Goal: Task Accomplishment & Management: Complete application form

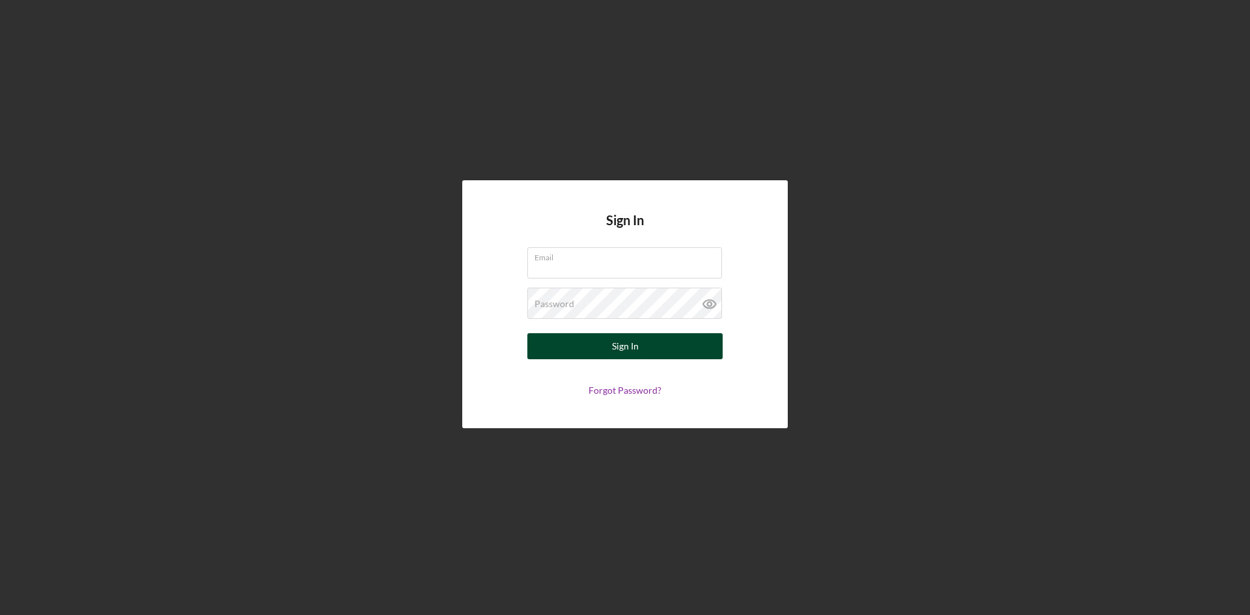
type input "[PERSON_NAME][EMAIL_ADDRESS][DOMAIN_NAME]"
click at [613, 346] on div "Sign In" at bounding box center [625, 346] width 27 height 26
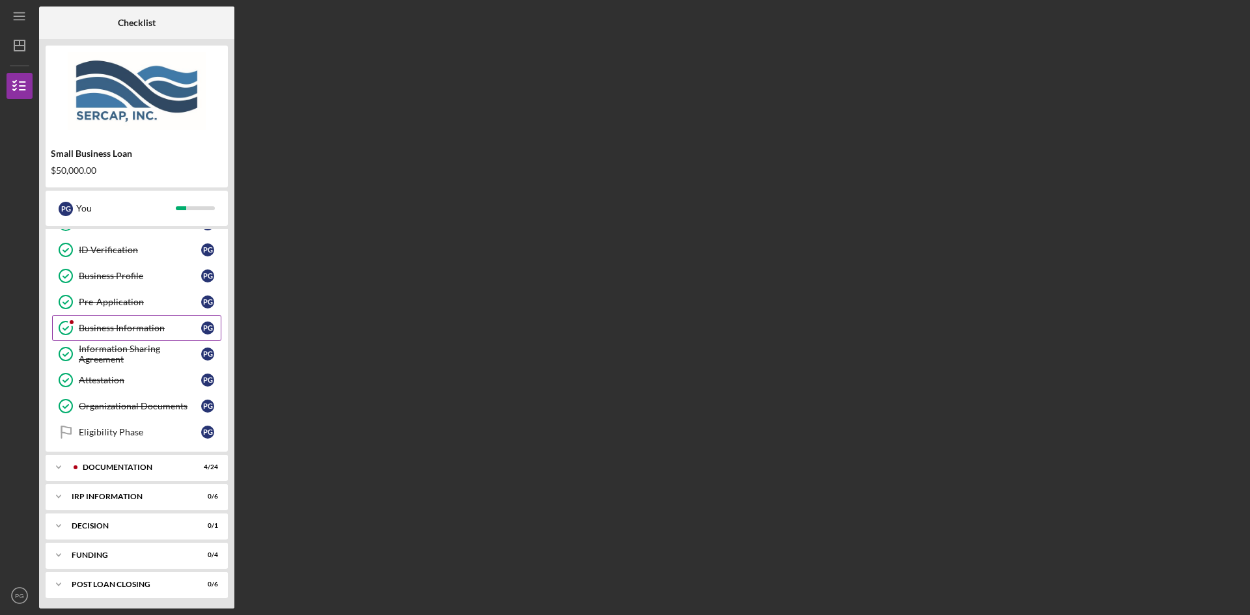
scroll to position [100, 0]
click at [66, 464] on icon "Icon/Expander" at bounding box center [59, 465] width 26 height 26
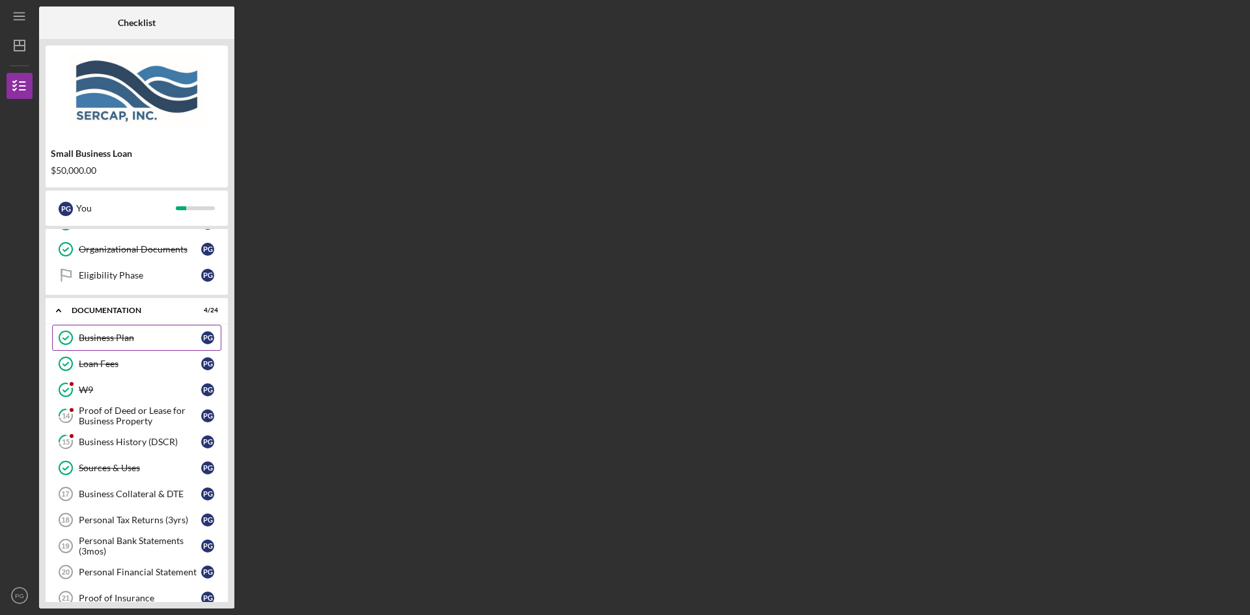
scroll to position [295, 0]
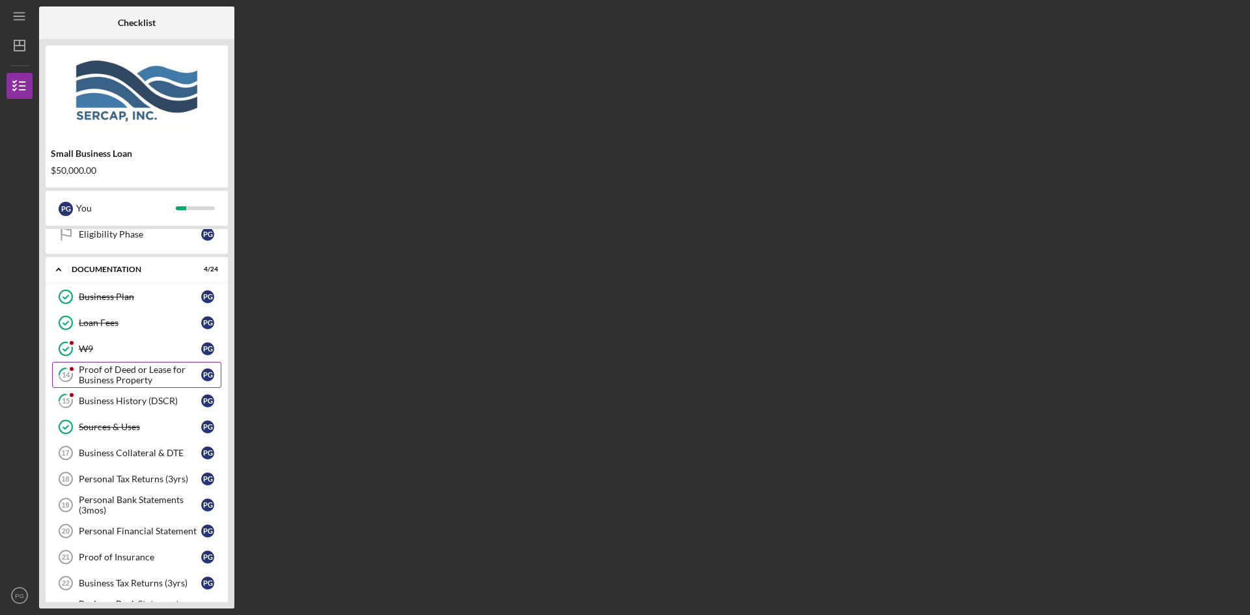
click at [111, 376] on div "Proof of Deed or Lease for Business Property" at bounding box center [140, 375] width 122 height 21
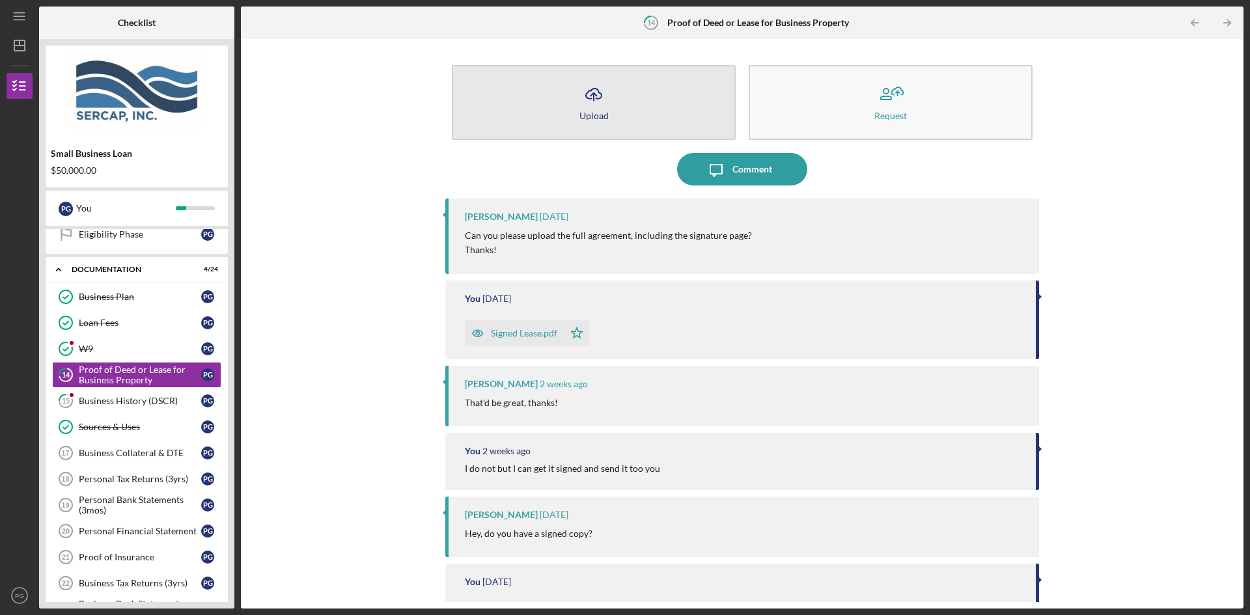
click at [597, 90] on icon "button" at bounding box center [594, 94] width 16 height 10
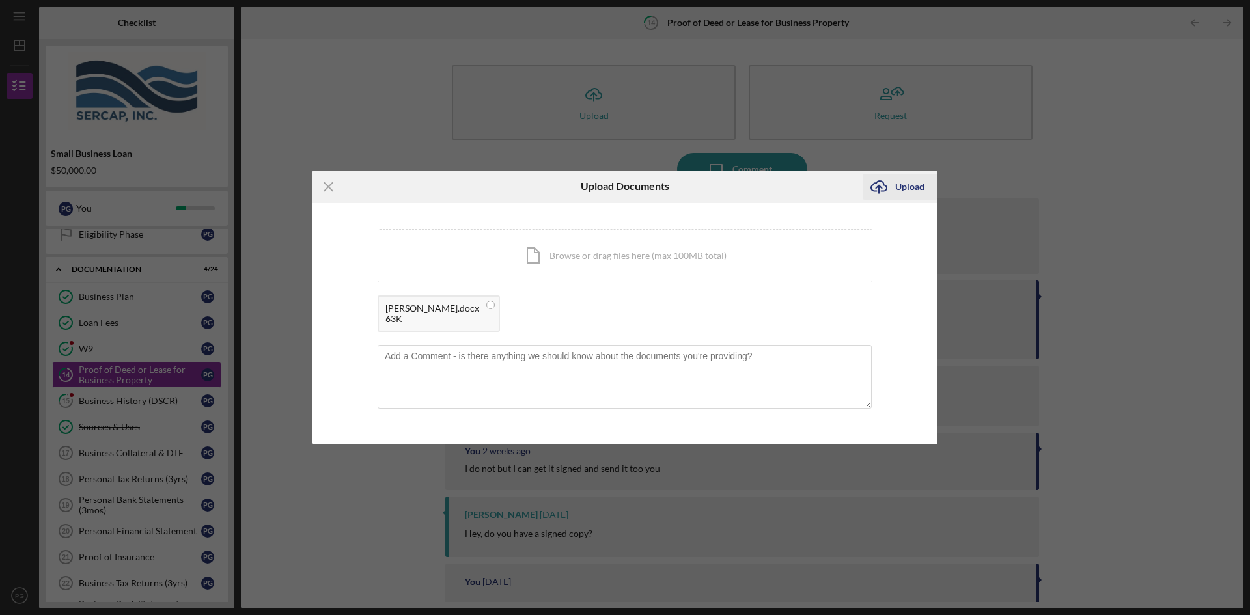
click at [908, 184] on div "Upload" at bounding box center [909, 187] width 29 height 26
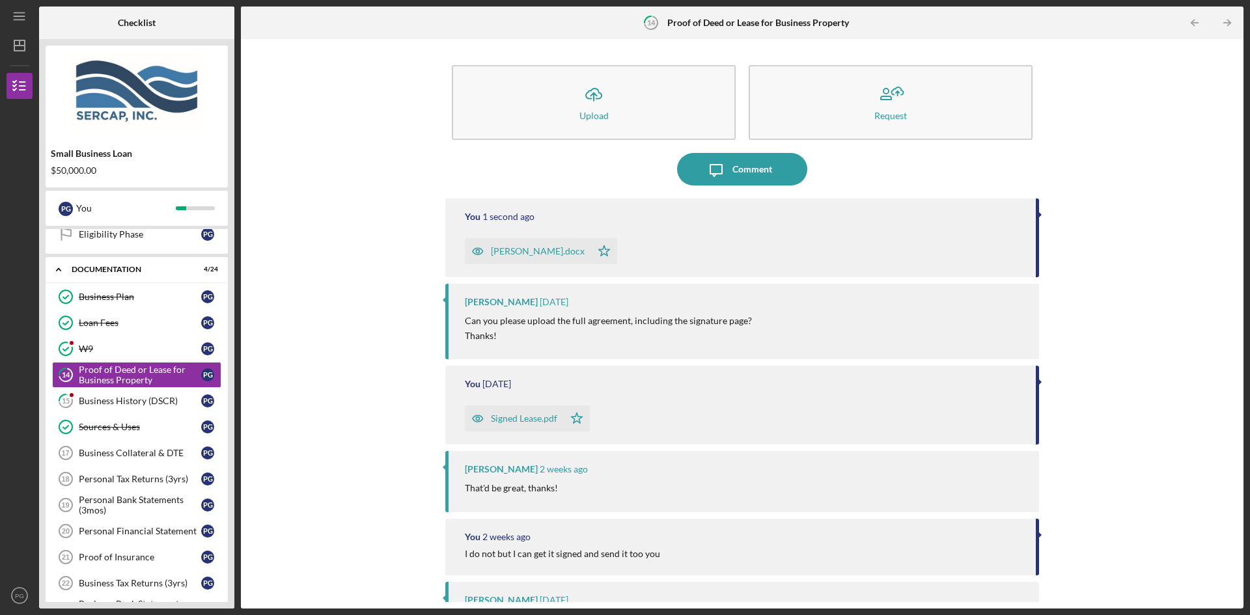
click at [506, 418] on div "Signed Lease.pdf" at bounding box center [524, 419] width 66 height 10
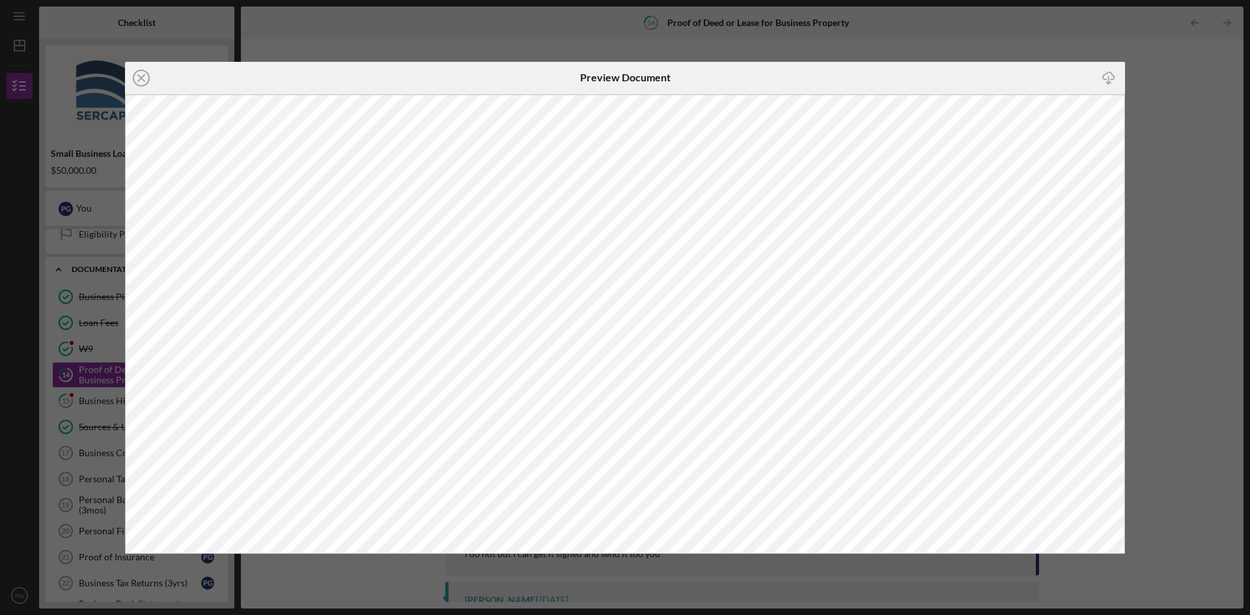
click at [1109, 75] on icon "Icon/Download" at bounding box center [1109, 77] width 29 height 29
click at [916, 28] on div "Icon/Close Preview Document Icon/Download" at bounding box center [625, 307] width 1250 height 615
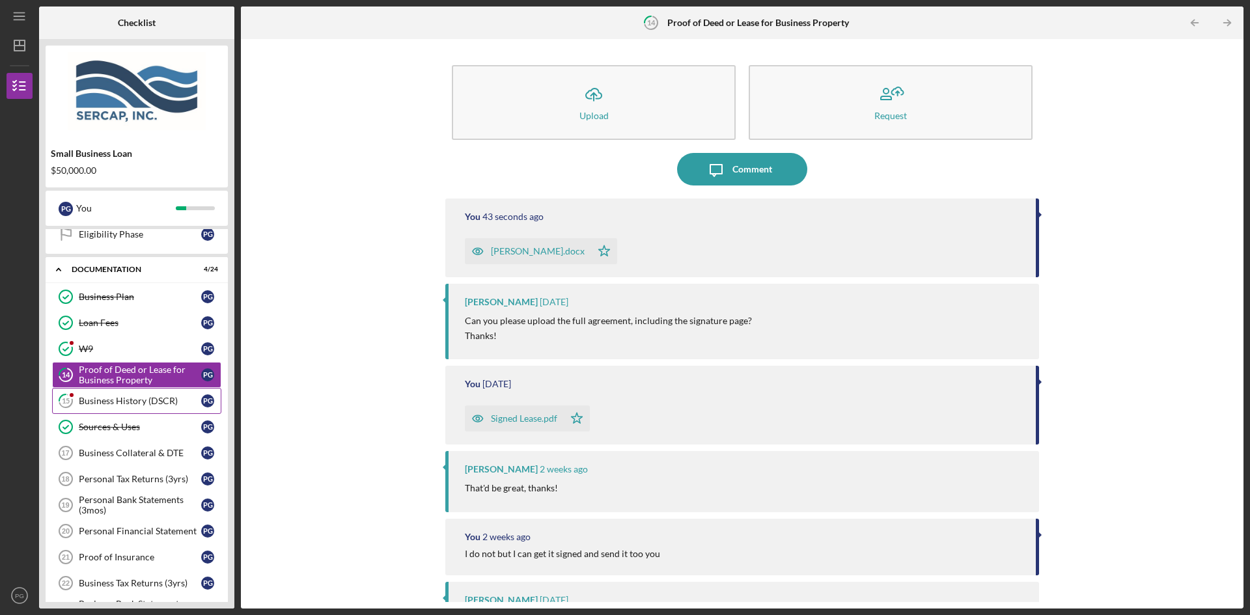
click at [100, 400] on div "Business History (DSCR)" at bounding box center [140, 401] width 122 height 10
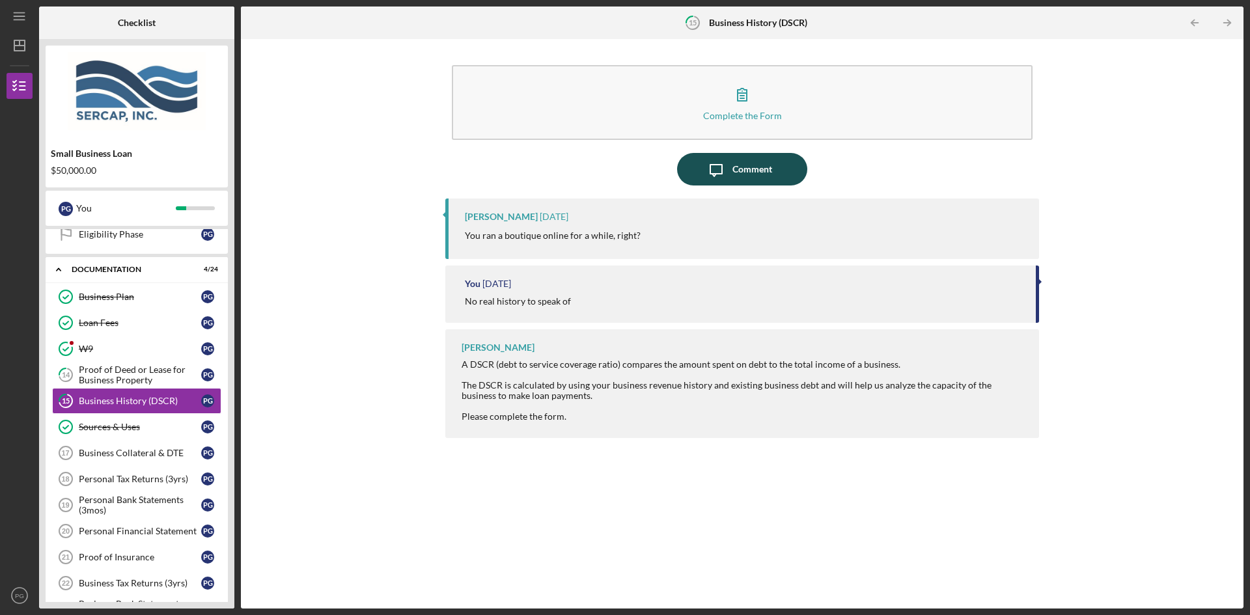
click at [760, 164] on div "Comment" at bounding box center [753, 169] width 40 height 33
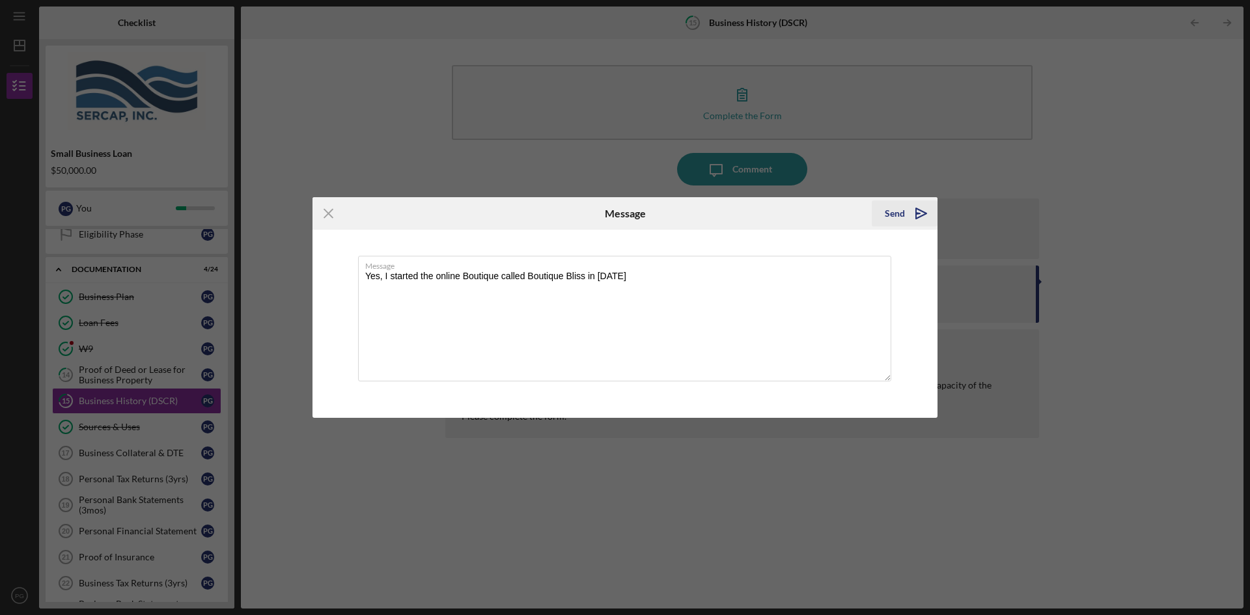
type textarea "Yes, I started the online Boutique called Boutique Bliss in [DATE]"
click at [896, 216] on div "Send" at bounding box center [895, 214] width 20 height 26
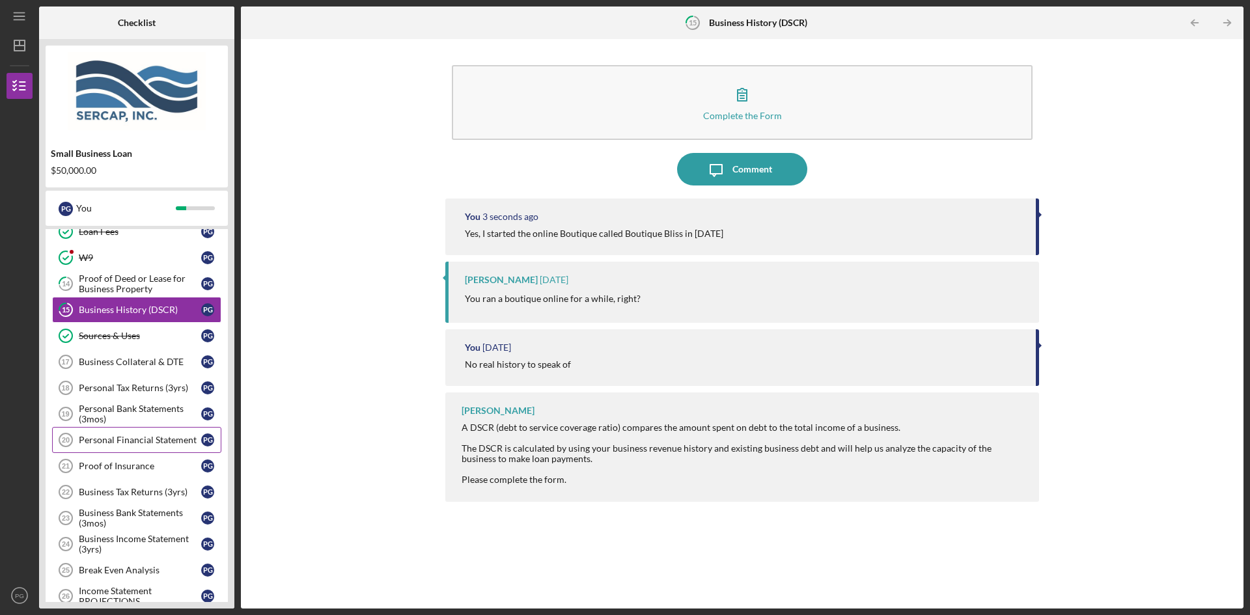
scroll to position [425, 0]
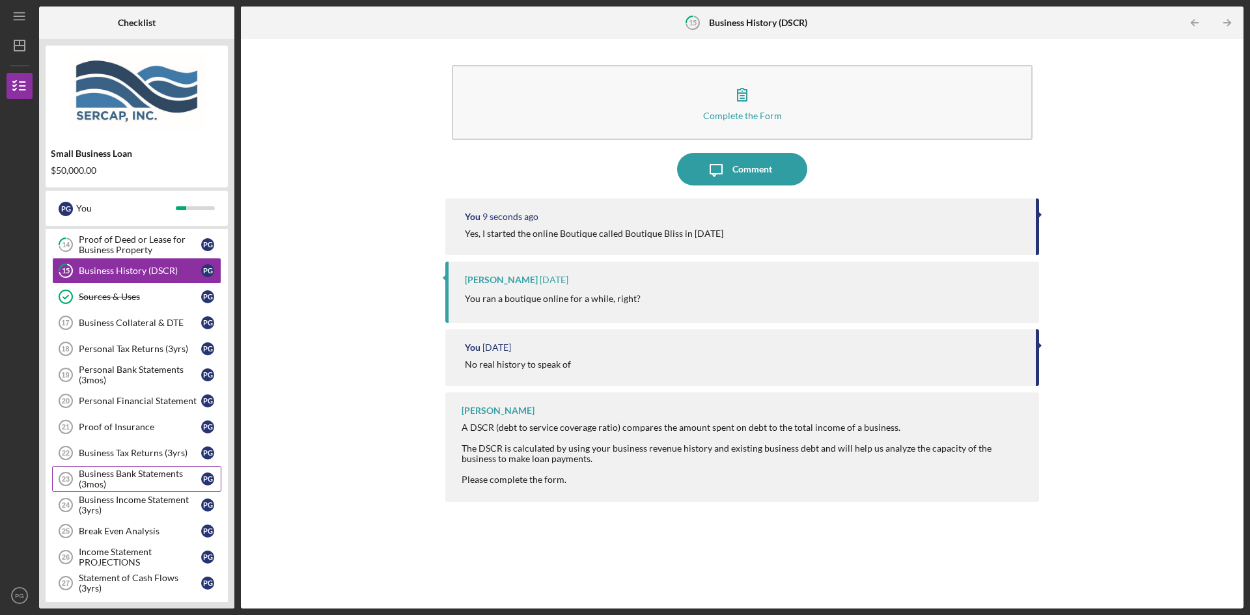
click at [101, 480] on div "Business Bank Statements (3mos)" at bounding box center [140, 479] width 122 height 21
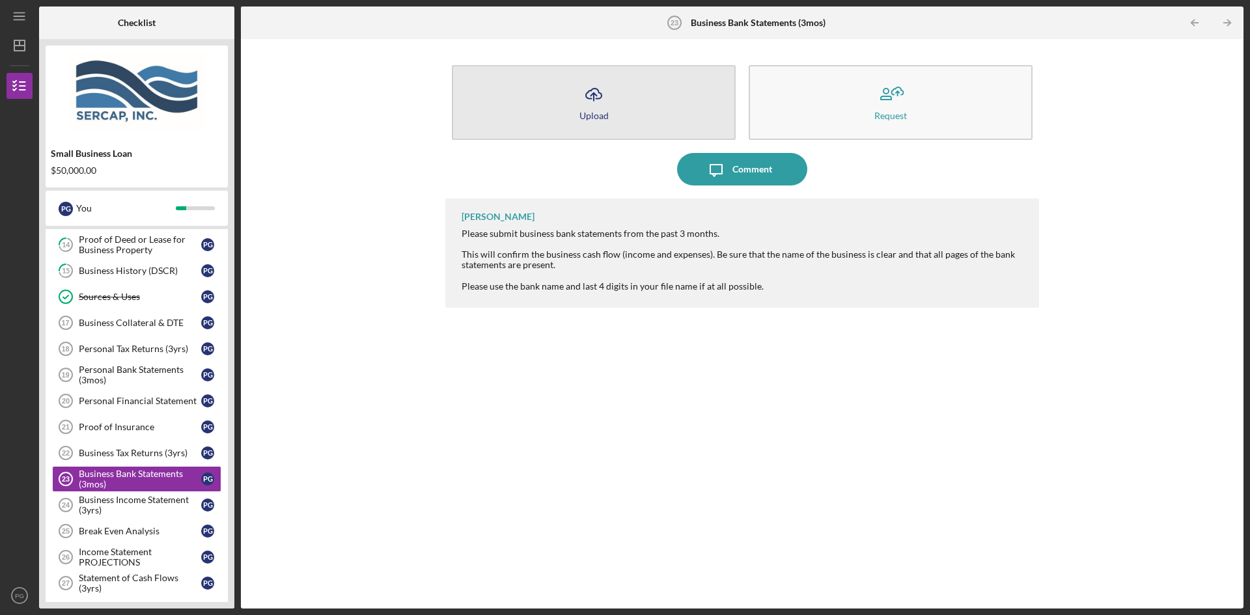
click at [606, 94] on icon "Icon/Upload" at bounding box center [594, 94] width 33 height 33
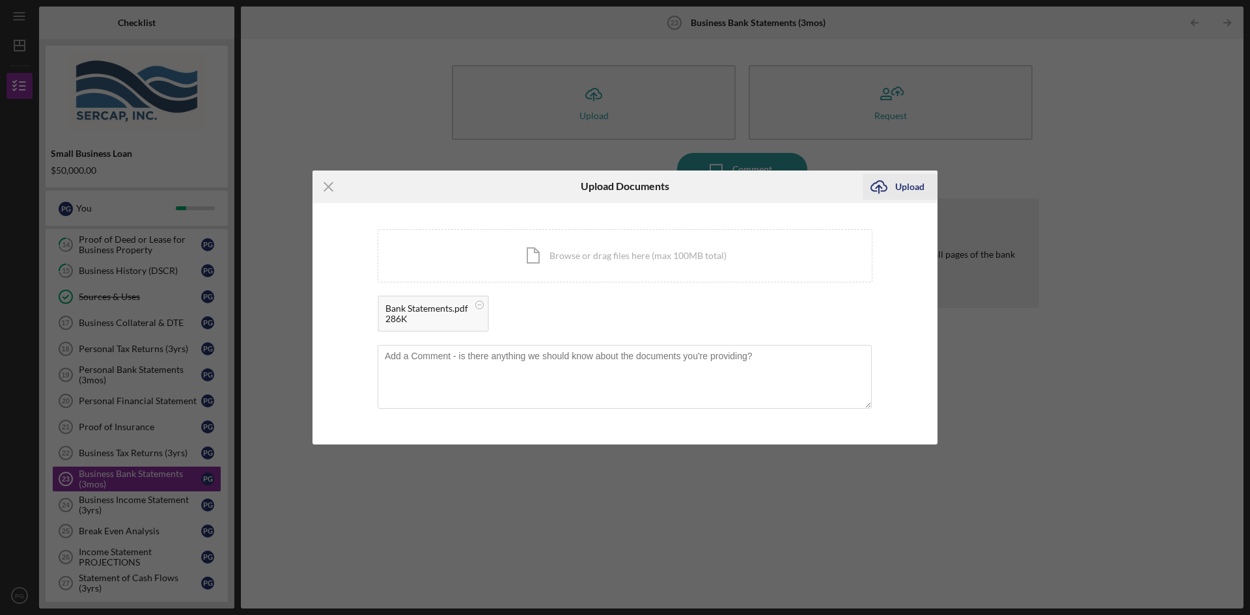
click at [905, 186] on div "Upload" at bounding box center [909, 187] width 29 height 26
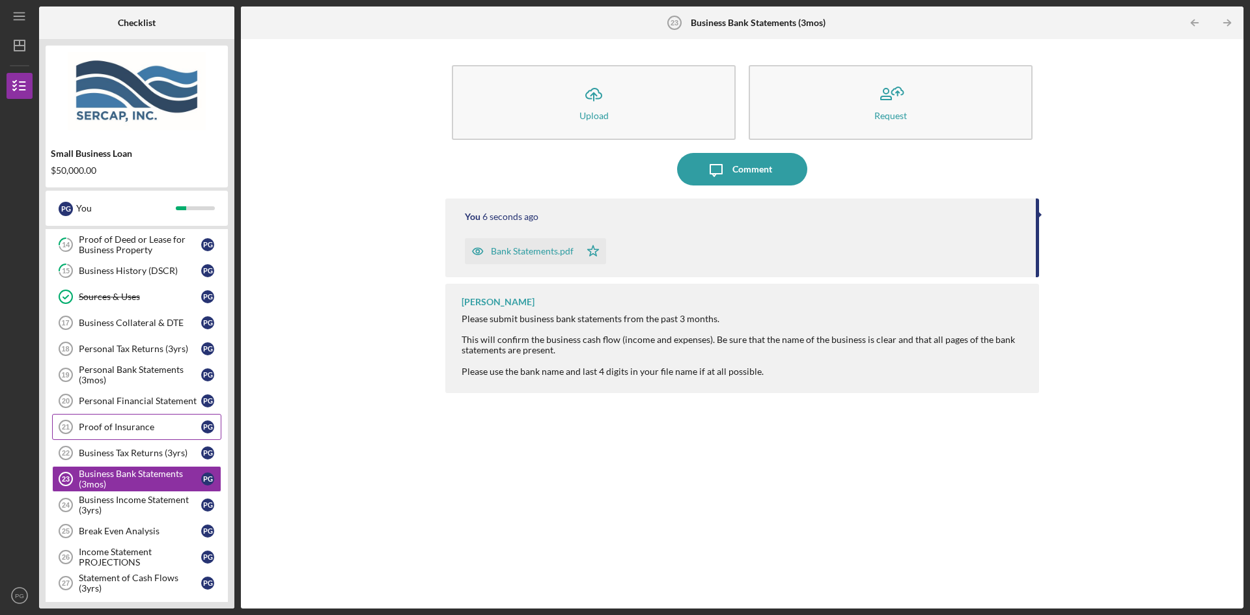
click at [108, 427] on div "Proof of Insurance" at bounding box center [140, 427] width 122 height 10
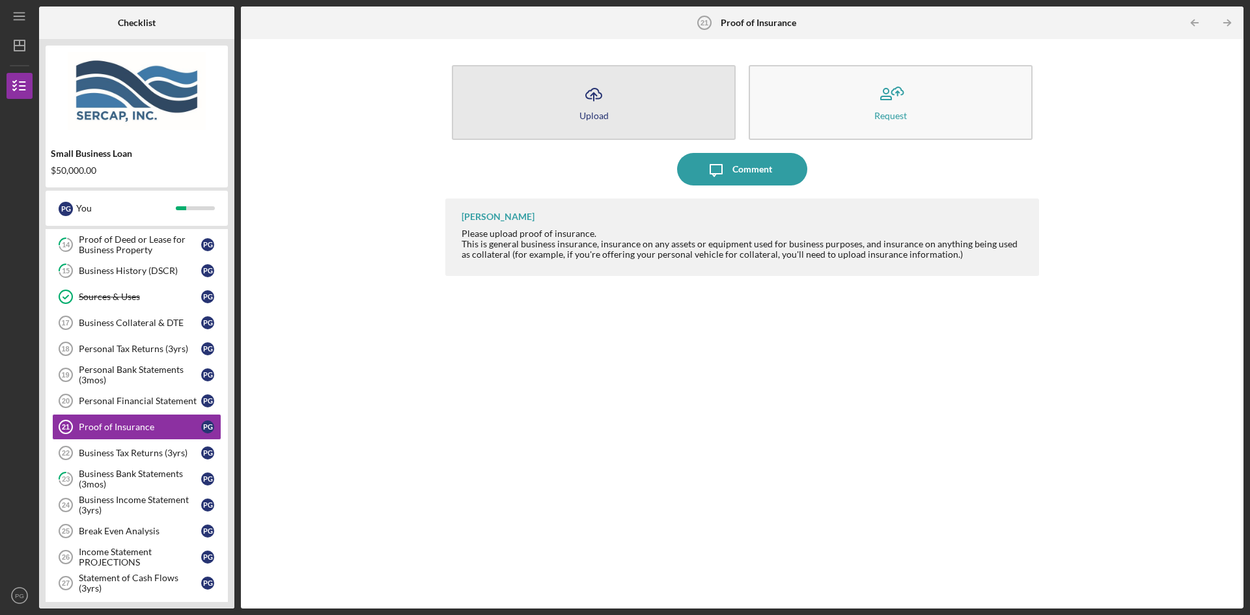
click at [585, 97] on icon "Icon/Upload" at bounding box center [594, 94] width 33 height 33
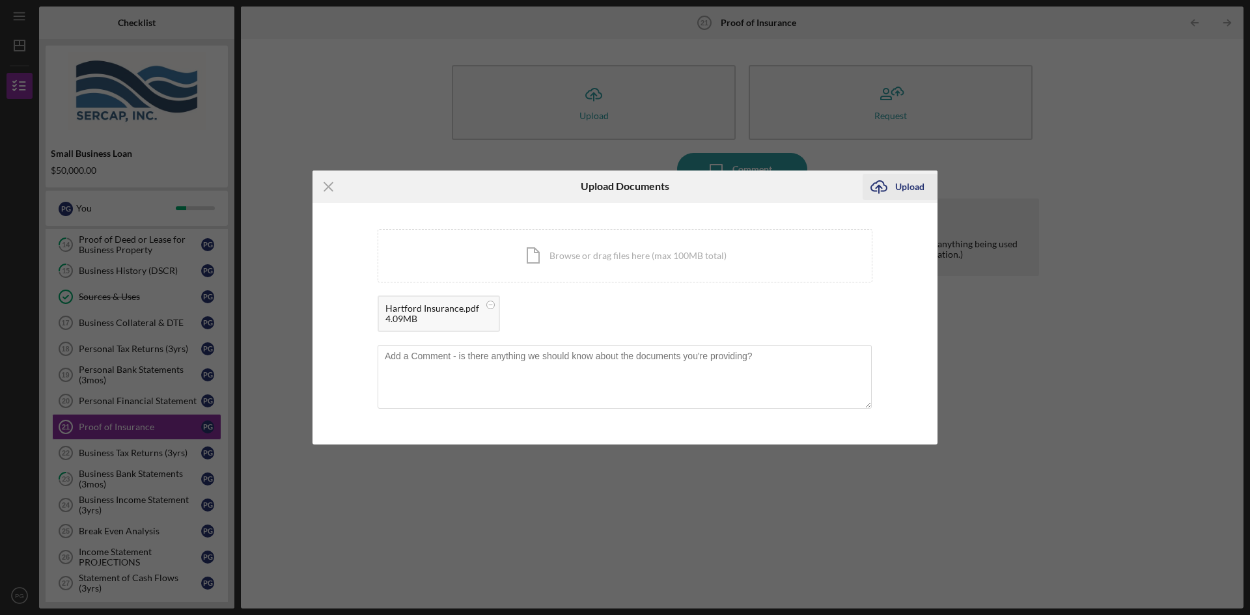
click at [897, 190] on div "Upload" at bounding box center [909, 187] width 29 height 26
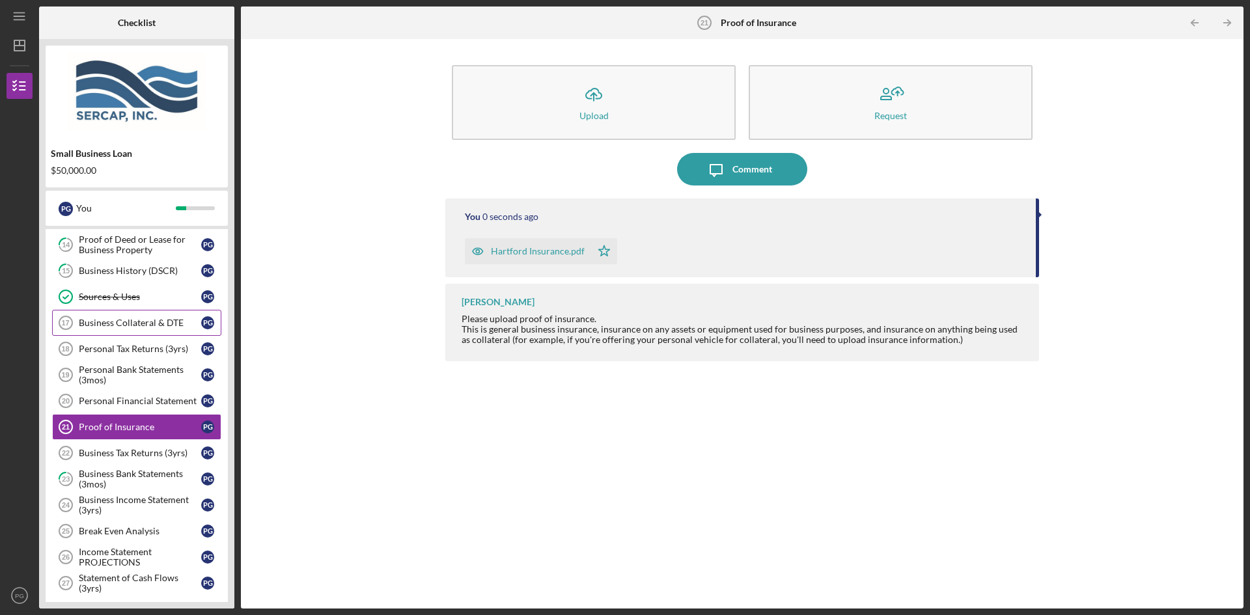
click at [112, 322] on div "Business Collateral & DTE" at bounding box center [140, 323] width 122 height 10
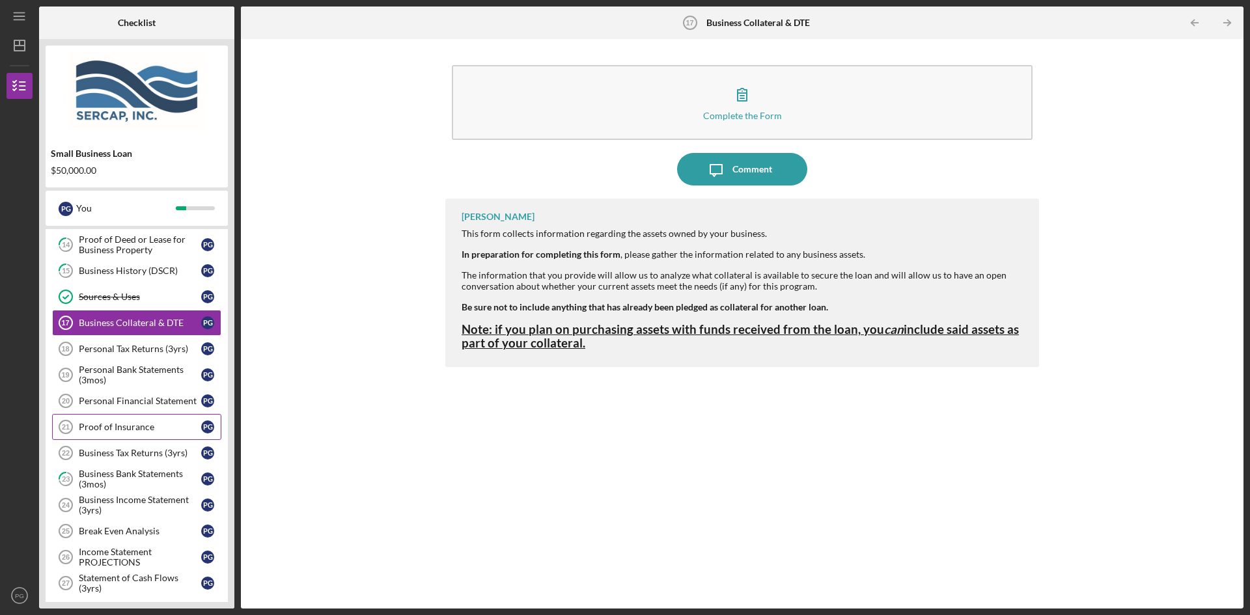
scroll to position [490, 0]
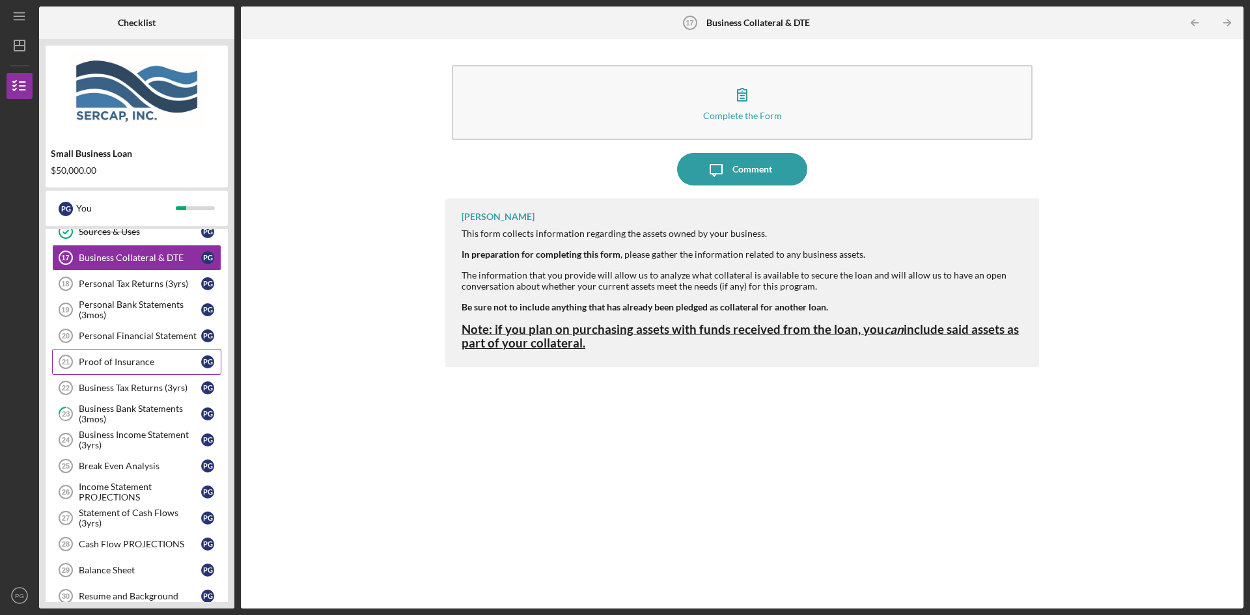
click at [108, 366] on div "Proof of Insurance" at bounding box center [140, 362] width 122 height 10
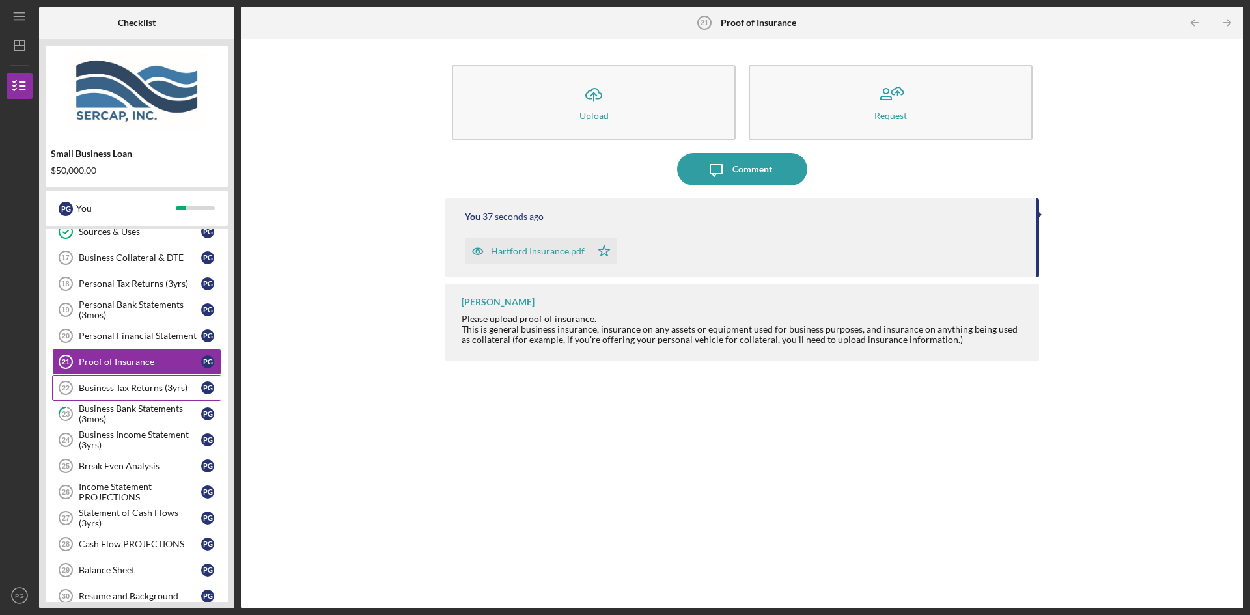
click at [104, 386] on div "Business Tax Returns (3yrs)" at bounding box center [140, 388] width 122 height 10
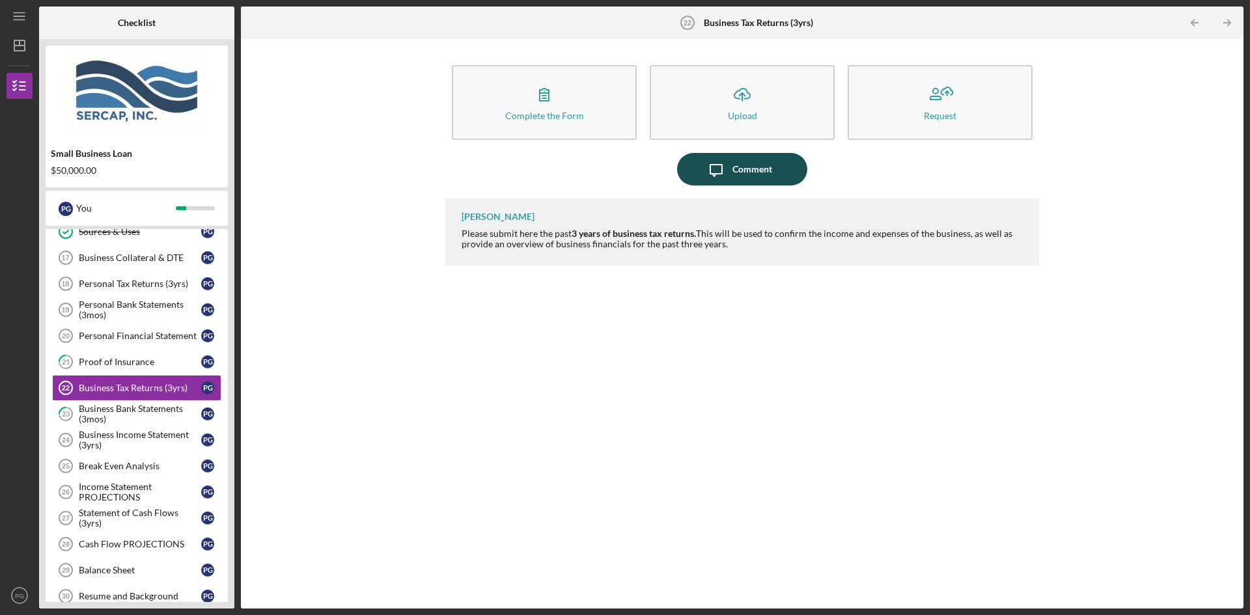
click at [783, 160] on button "Icon/Message Comment" at bounding box center [742, 169] width 130 height 33
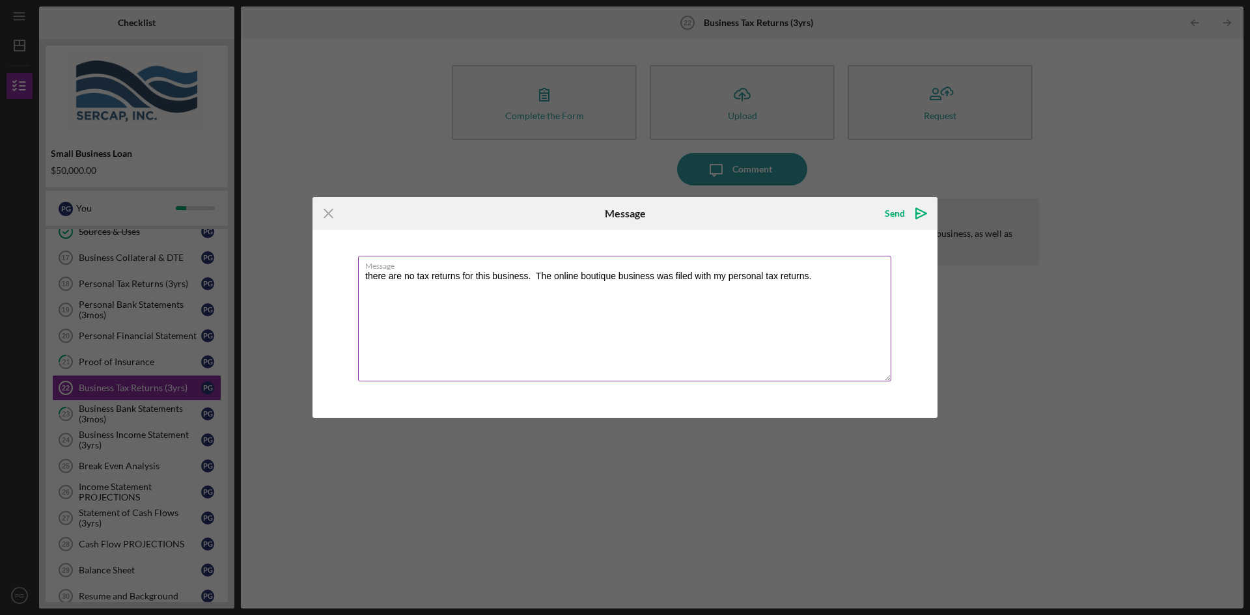
drag, startPoint x: 810, startPoint y: 277, endPoint x: 534, endPoint y: 277, distance: 276.1
click at [534, 277] on textarea "there are no tax returns for this business. The online boutique business was fi…" at bounding box center [624, 319] width 533 height 126
type textarea "there are no tax returns for this business. ."
click at [894, 211] on div "Send" at bounding box center [895, 214] width 20 height 26
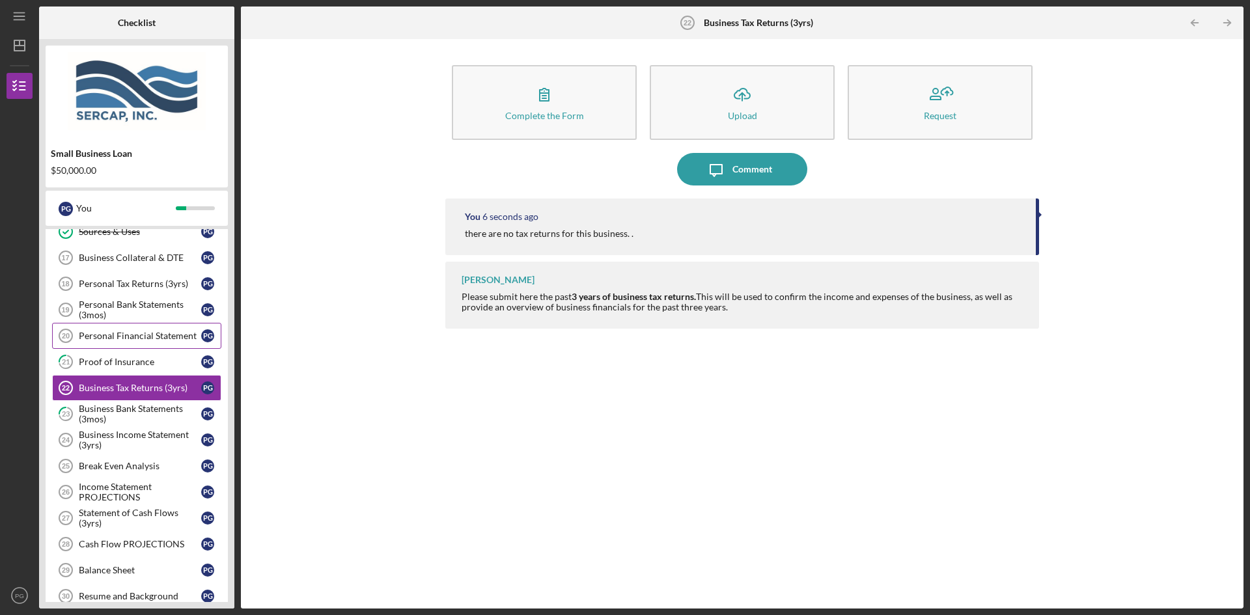
click at [104, 332] on div "Personal Financial Statement" at bounding box center [140, 336] width 122 height 10
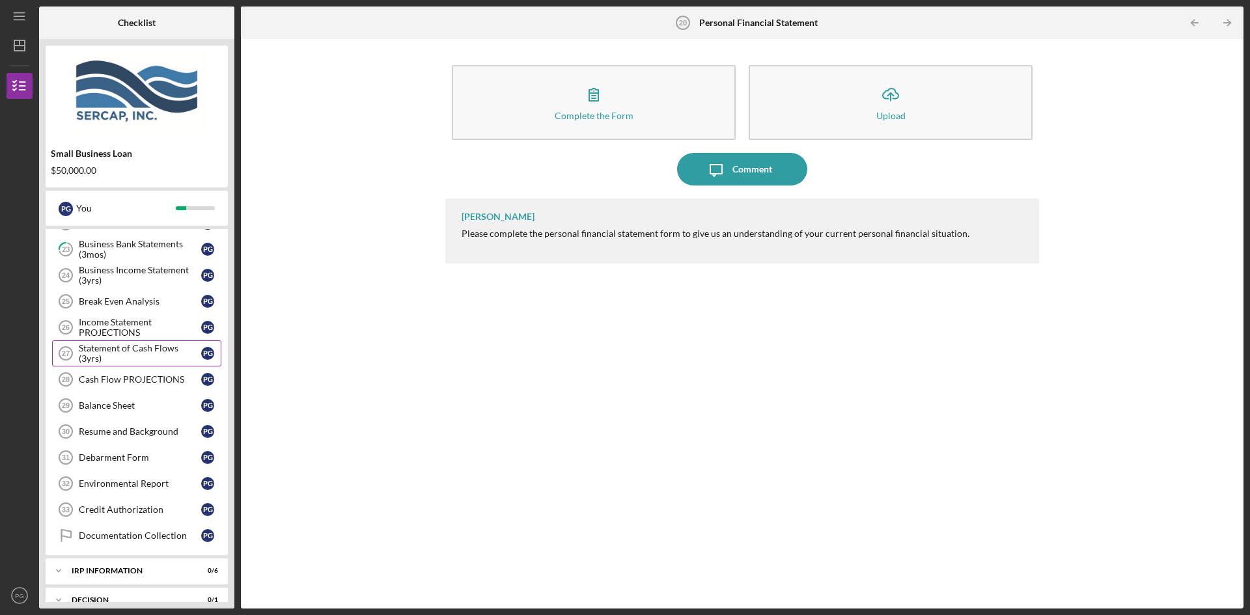
scroll to position [686, 0]
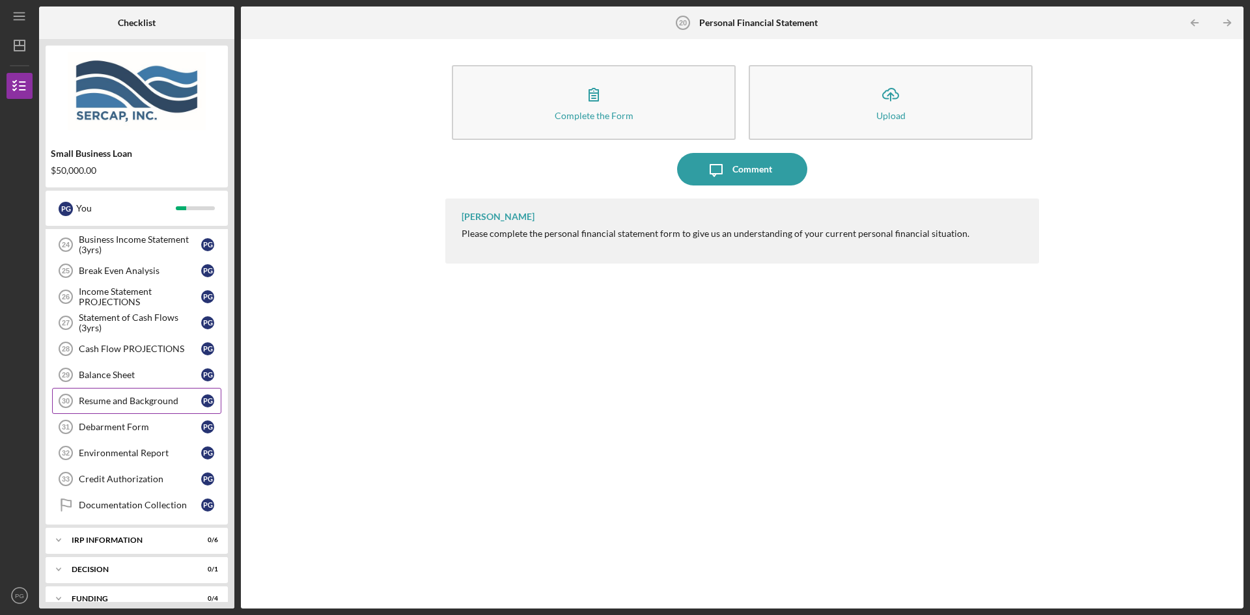
click at [102, 402] on div "Resume and Background" at bounding box center [140, 401] width 122 height 10
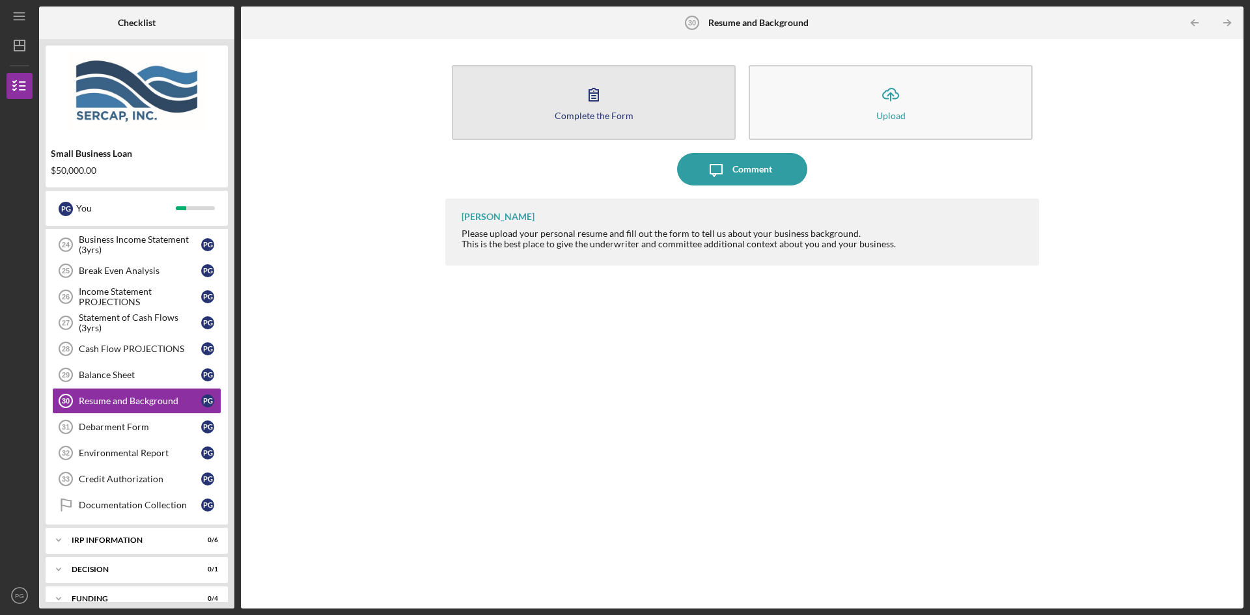
click at [593, 100] on icon "button" at bounding box center [594, 94] width 33 height 33
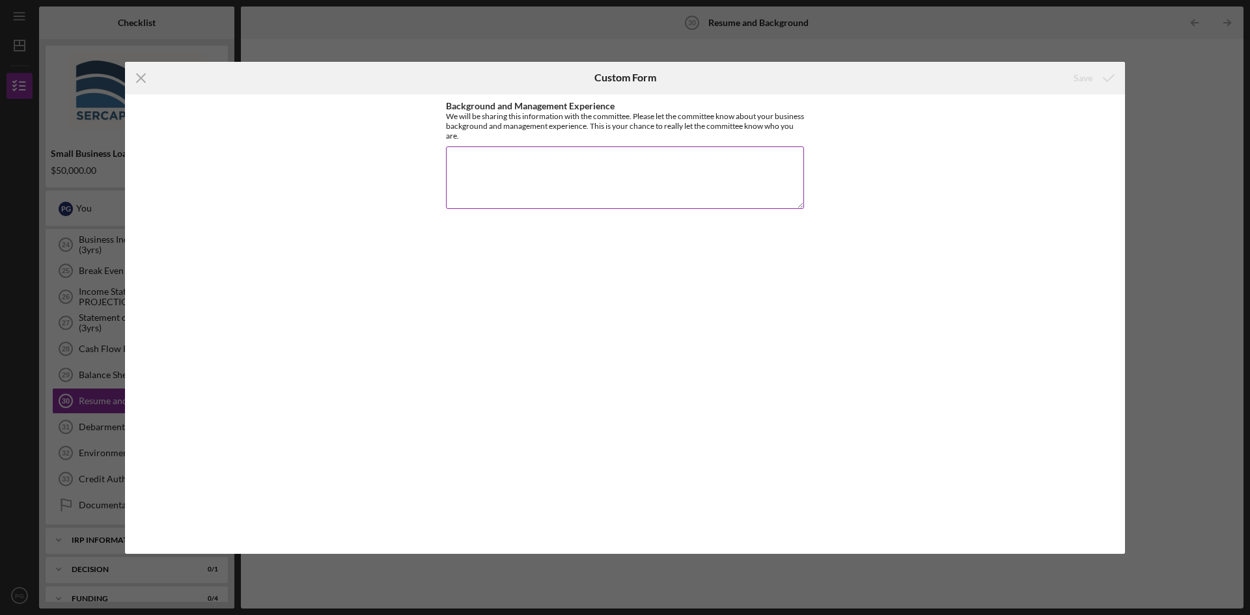
click at [537, 171] on textarea "Background and Management Experience" at bounding box center [625, 178] width 358 height 63
click at [141, 73] on icon "Icon/Menu Close" at bounding box center [141, 78] width 33 height 33
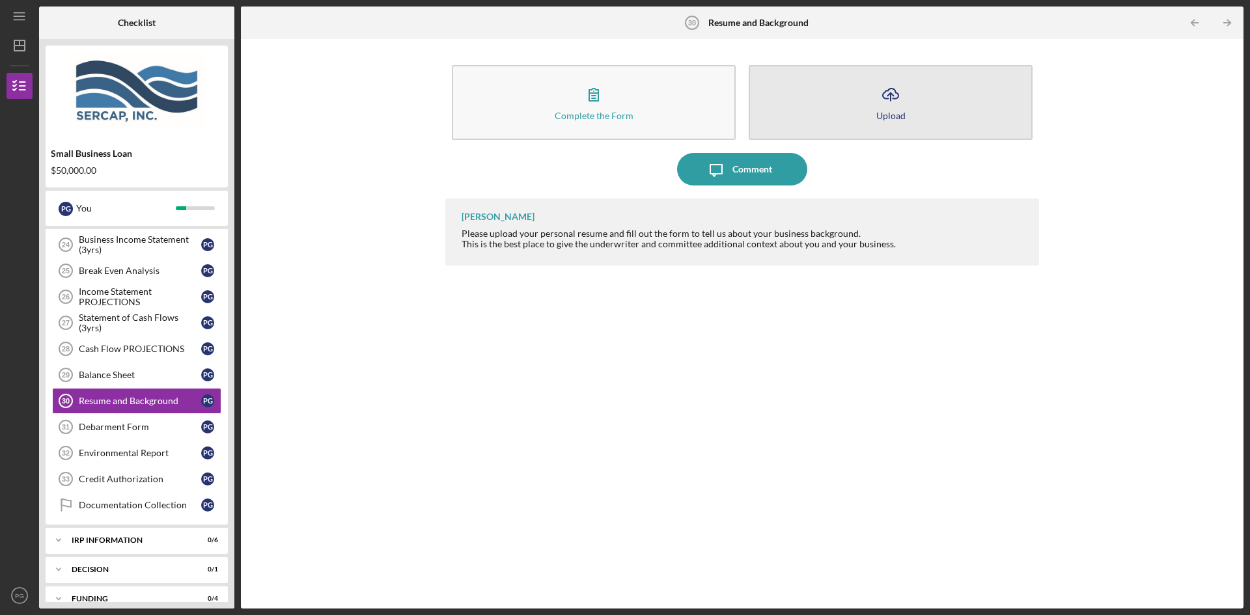
click at [888, 102] on icon "Icon/Upload" at bounding box center [891, 94] width 33 height 33
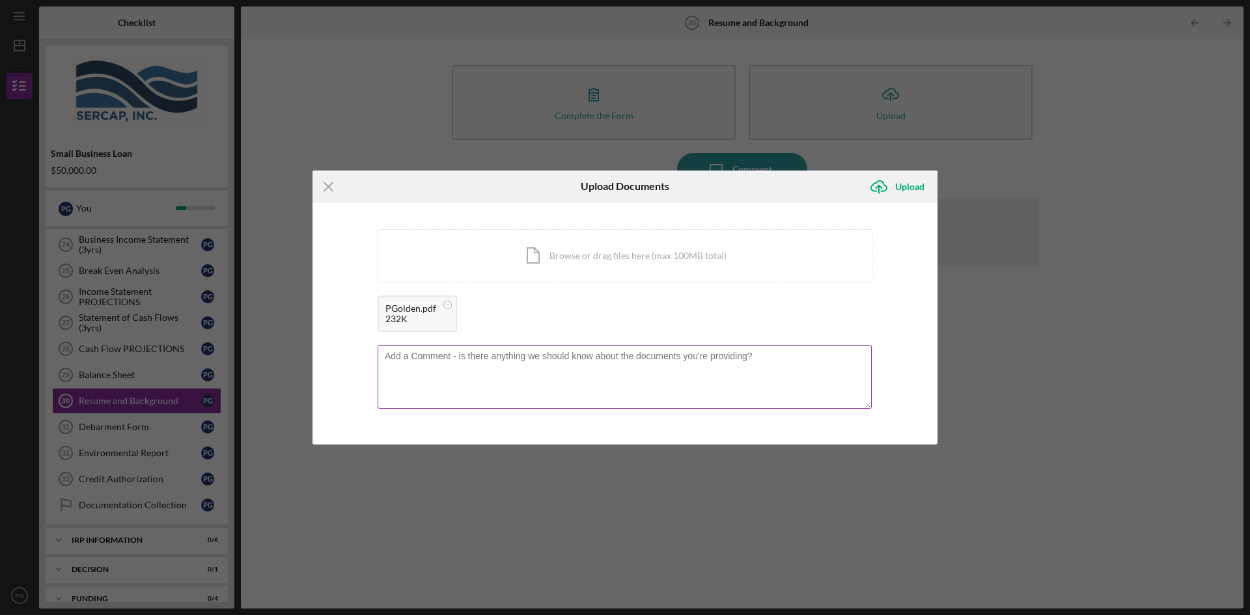
click at [460, 361] on textarea at bounding box center [625, 377] width 494 height 64
type textarea "Resume attached. I am also a Certified Holistic Nutritionist and published Auth…"
click at [906, 177] on div "Upload" at bounding box center [909, 187] width 29 height 26
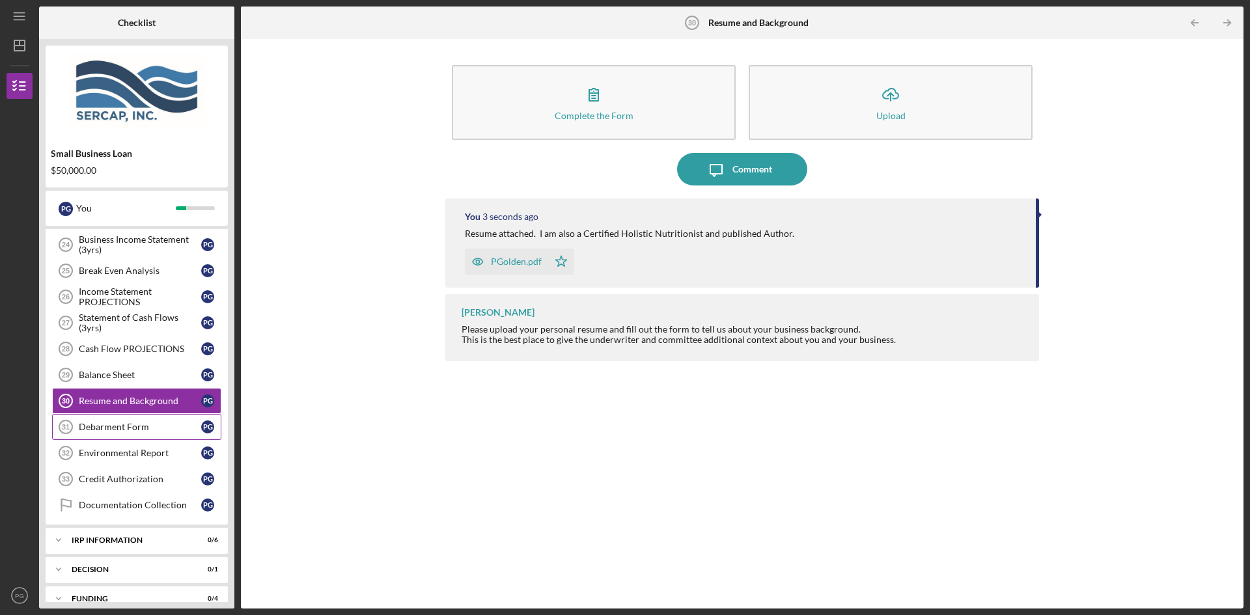
click at [97, 428] on div "Debarment Form" at bounding box center [140, 427] width 122 height 10
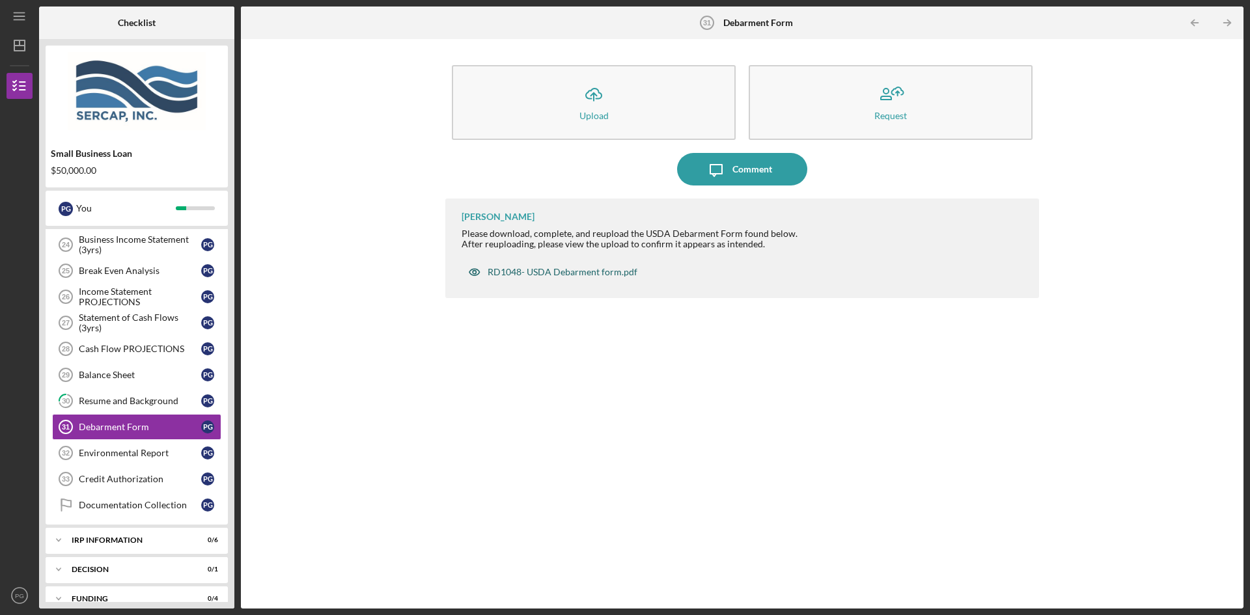
click at [553, 270] on div "RD1048- USDA Debarment form.pdf" at bounding box center [563, 272] width 150 height 10
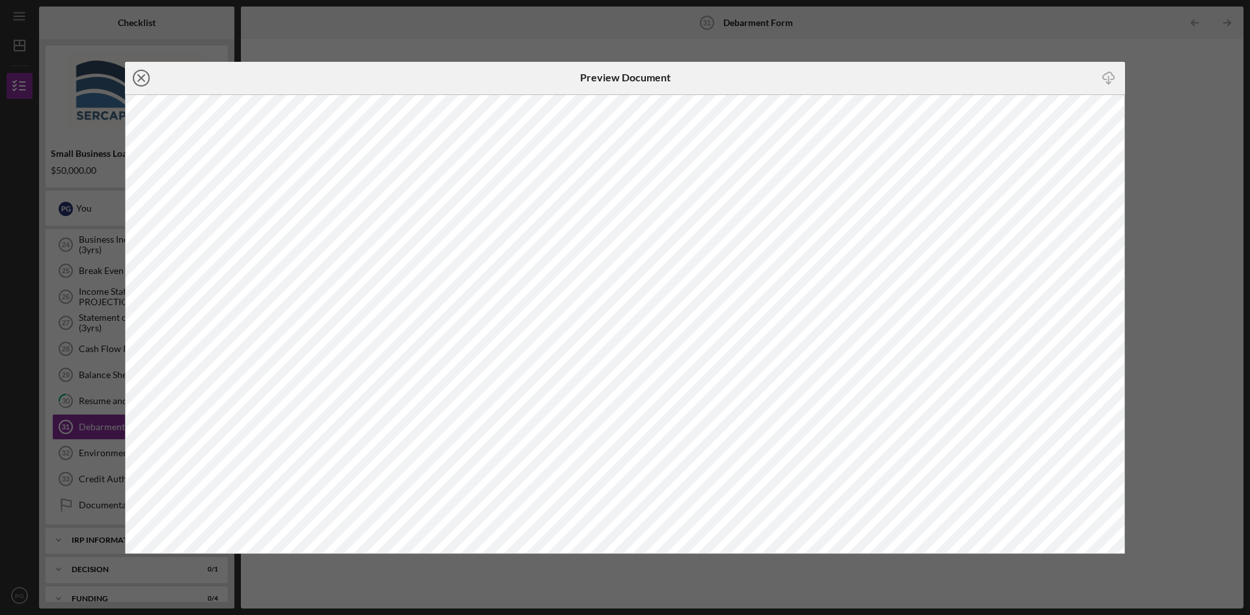
click at [144, 75] on line at bounding box center [141, 78] width 7 height 7
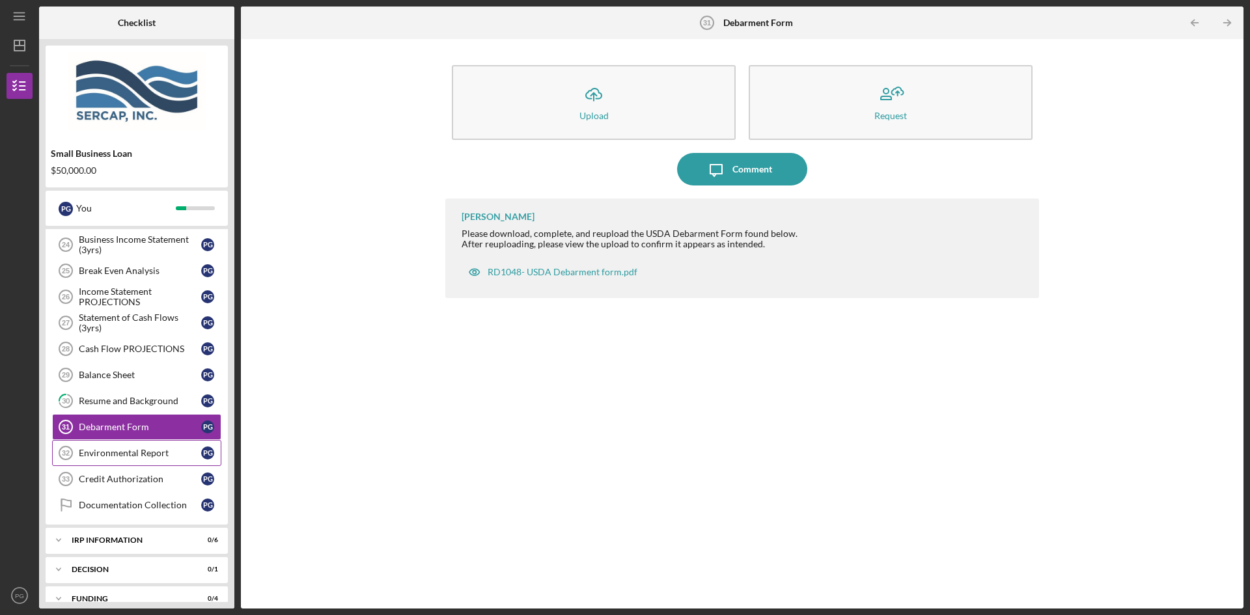
click at [114, 457] on div "Environmental Report" at bounding box center [140, 453] width 122 height 10
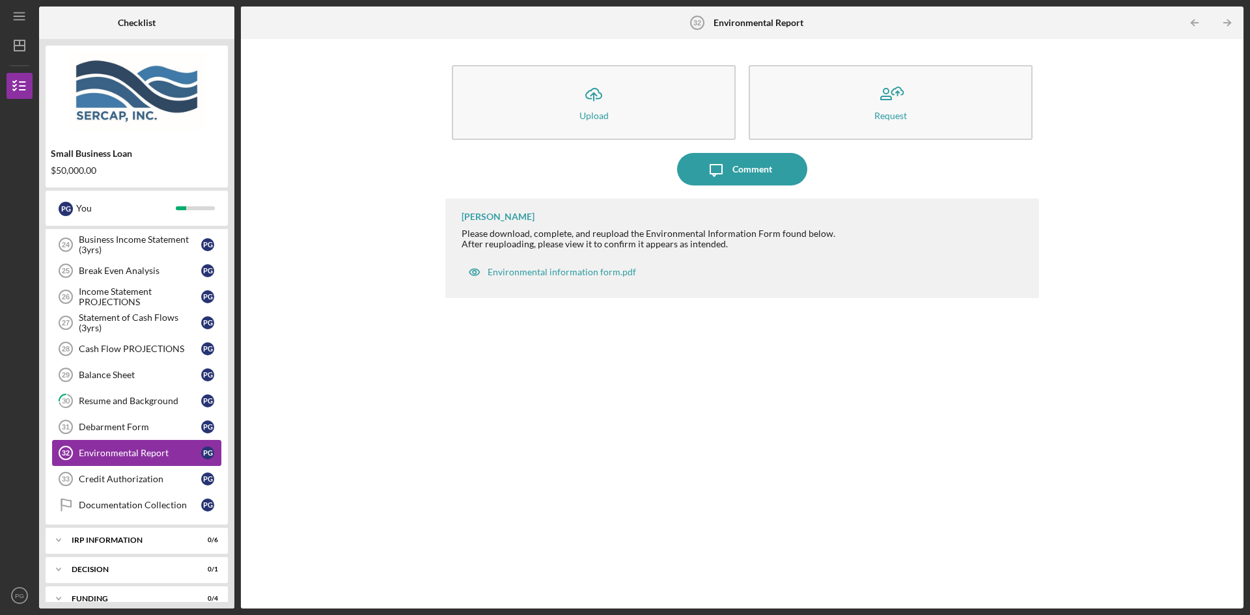
click at [114, 457] on div "Environmental Report" at bounding box center [140, 453] width 122 height 10
click at [66, 538] on icon "Icon/Expander" at bounding box center [59, 540] width 26 height 26
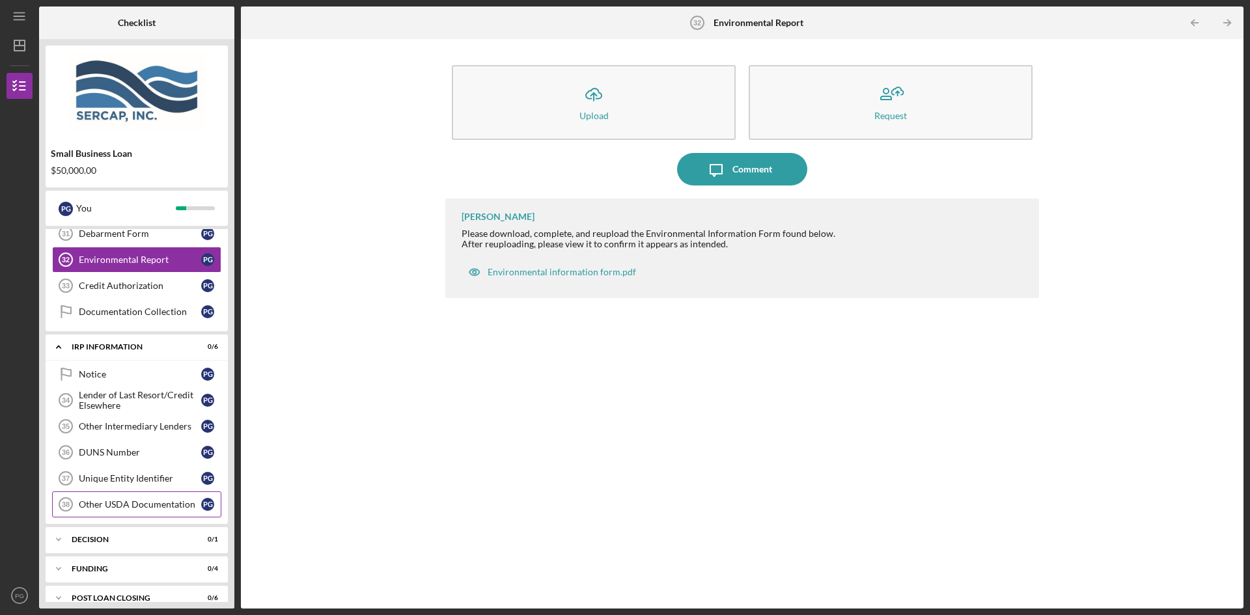
scroll to position [895, 0]
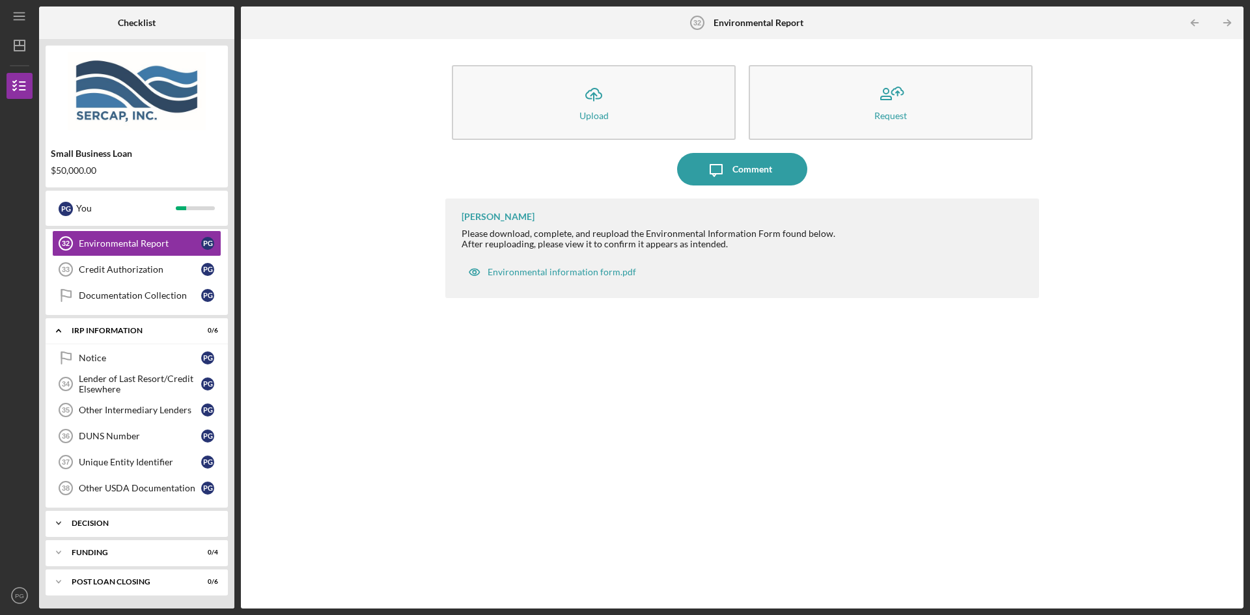
click at [49, 527] on icon "Icon/Expander" at bounding box center [59, 524] width 26 height 26
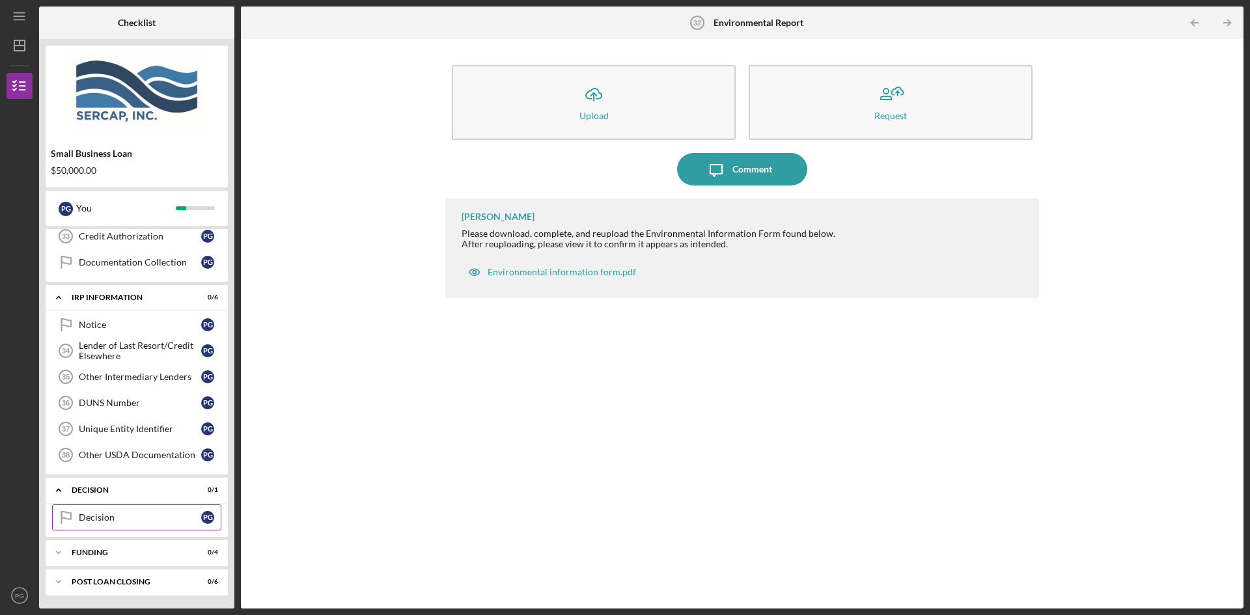
click at [71, 518] on icon at bounding box center [66, 516] width 9 height 8
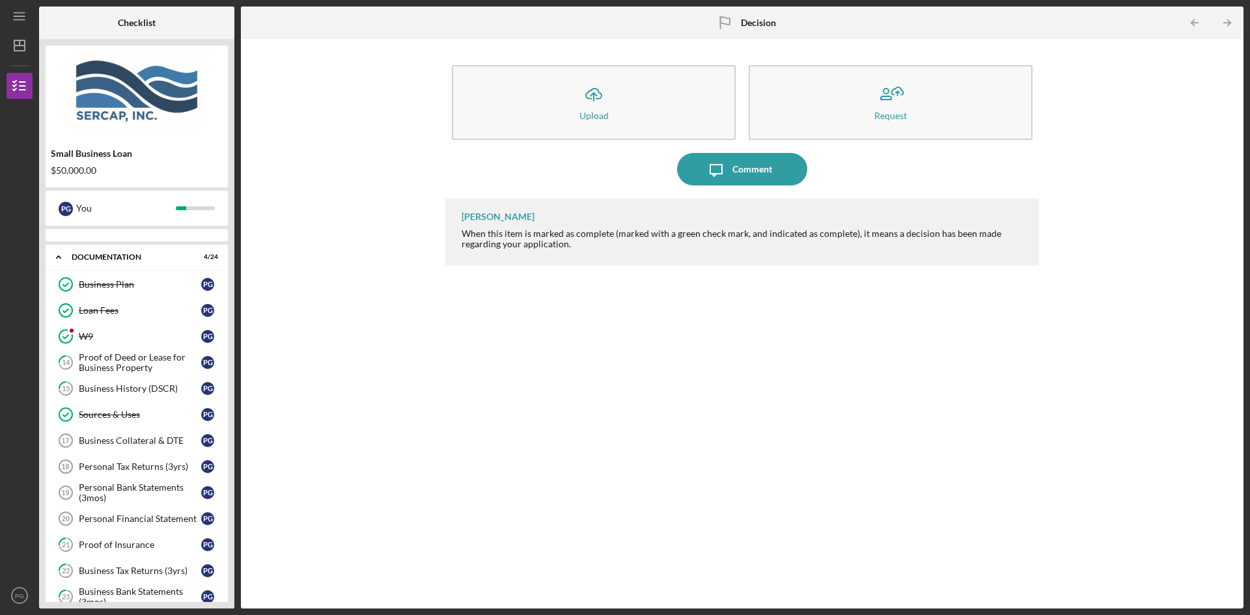
scroll to position [277, 0]
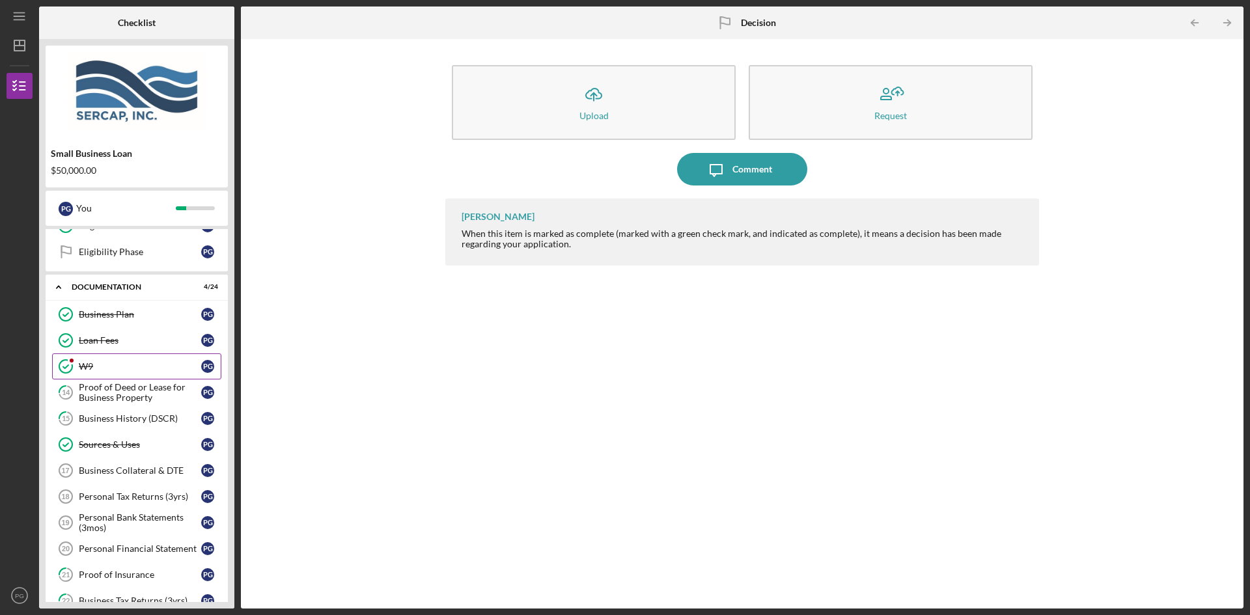
click at [66, 368] on polyline at bounding box center [65, 366] width 5 height 3
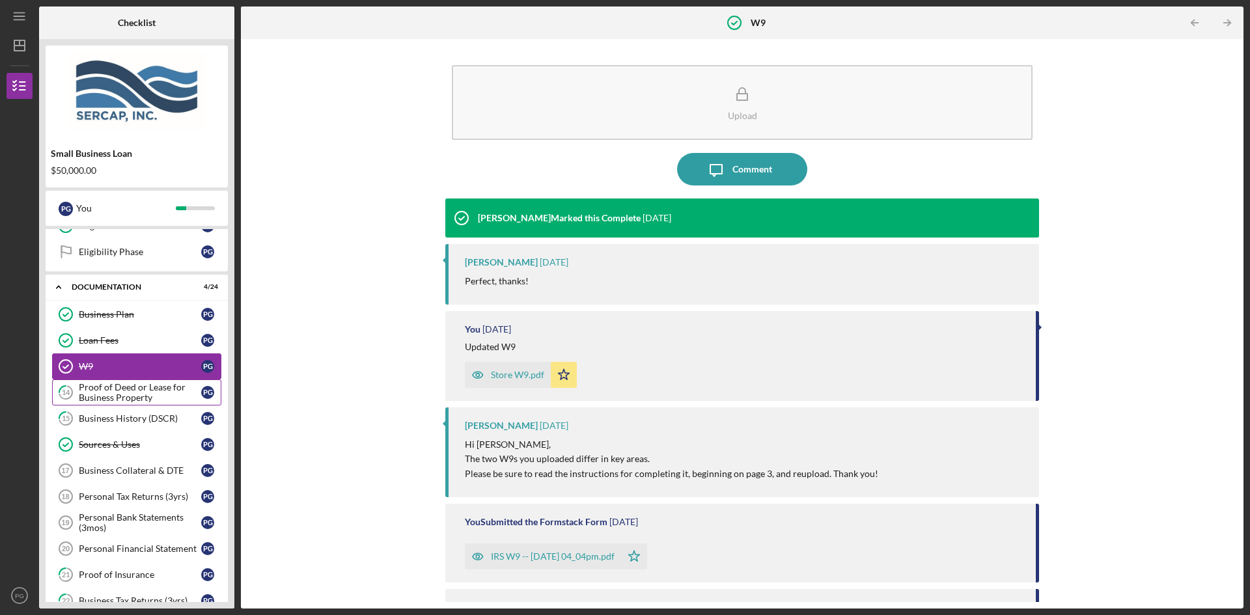
click at [94, 389] on div "Proof of Deed or Lease for Business Property" at bounding box center [140, 392] width 122 height 21
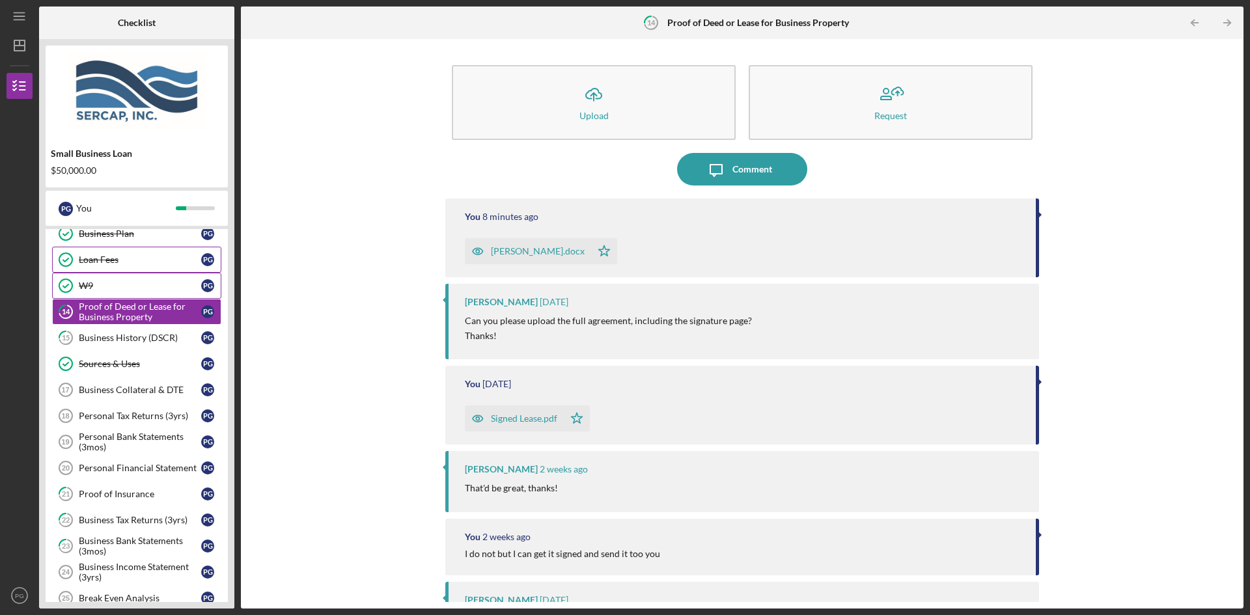
scroll to position [343, 0]
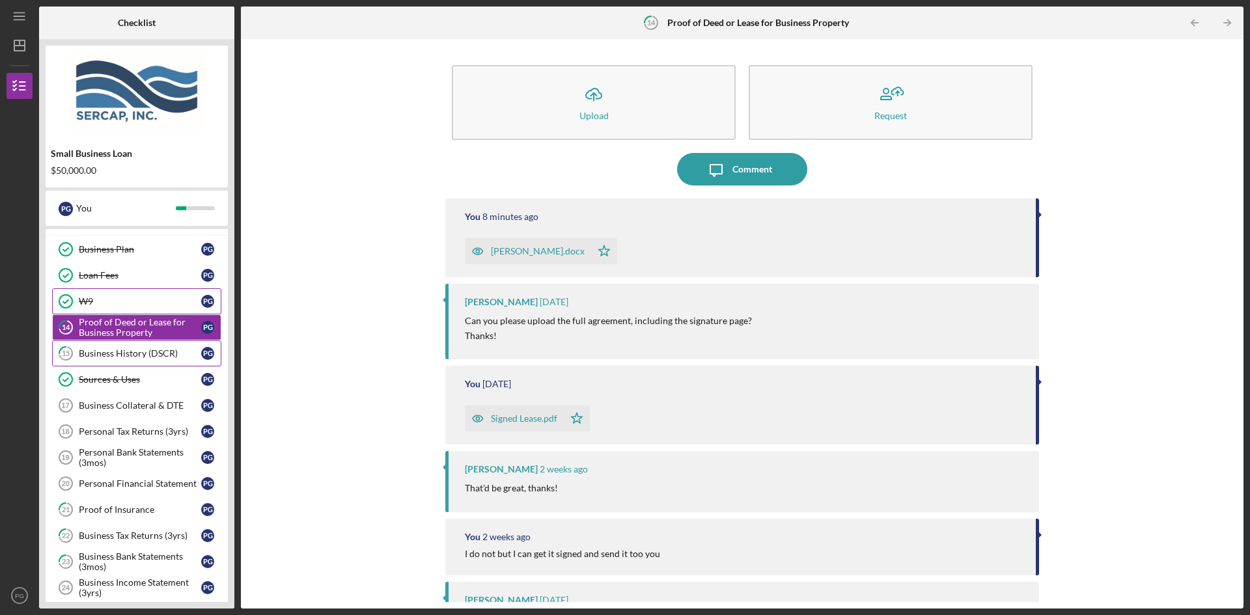
click at [107, 352] on div "Business History (DSCR)" at bounding box center [140, 353] width 122 height 10
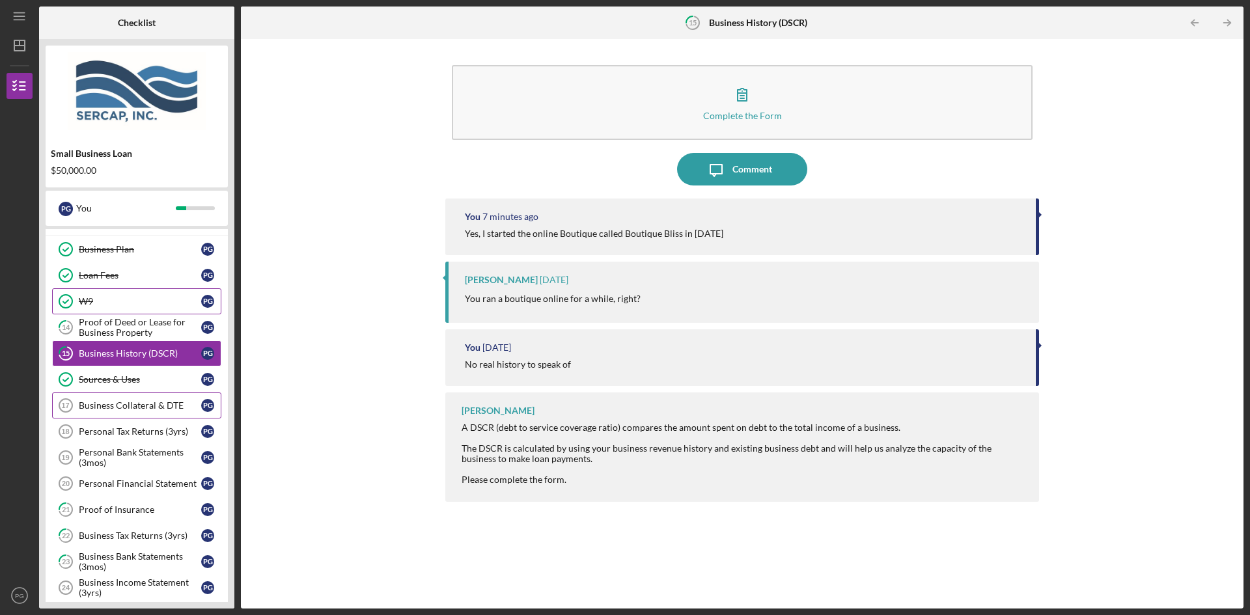
click at [102, 407] on div "Business Collateral & DTE" at bounding box center [140, 406] width 122 height 10
